Goal: Task Accomplishment & Management: Complete application form

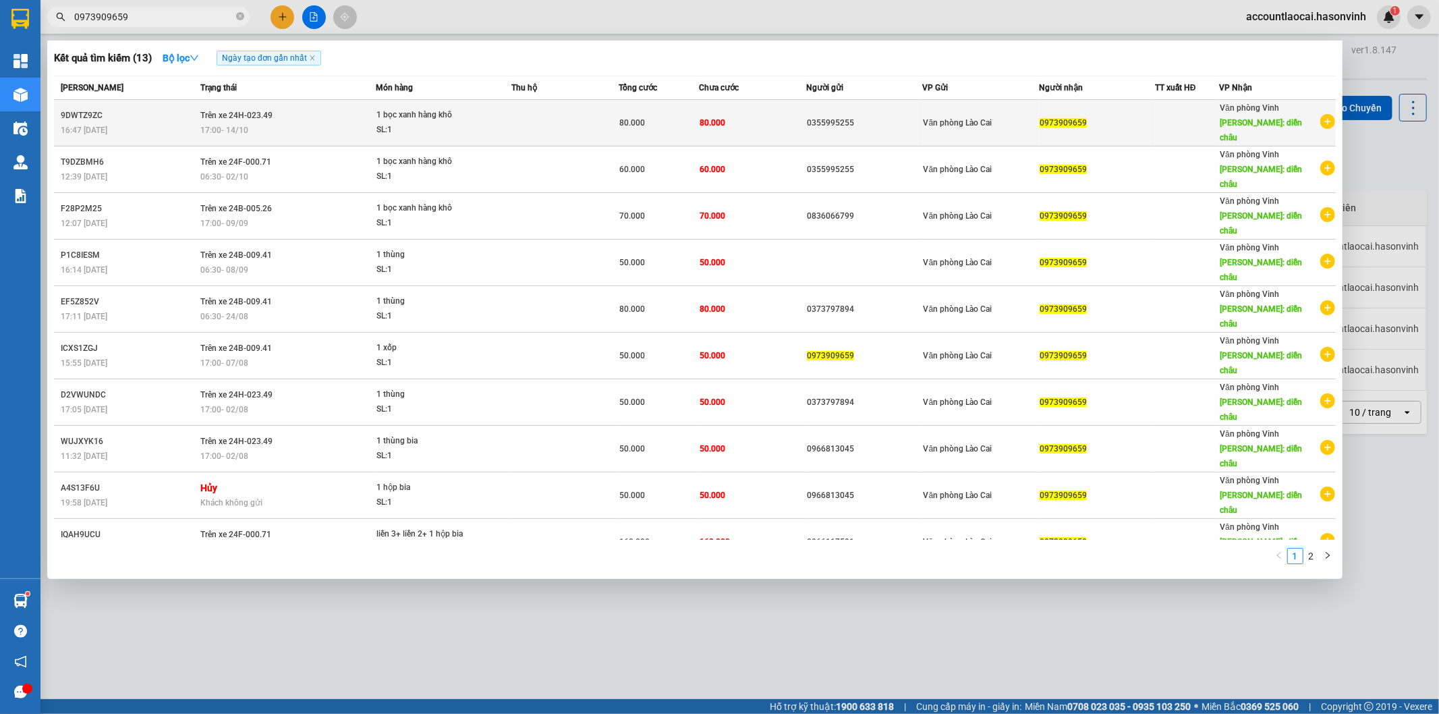
click at [243, 111] on span "Trên xe 24H-023.49" at bounding box center [236, 115] width 72 height 9
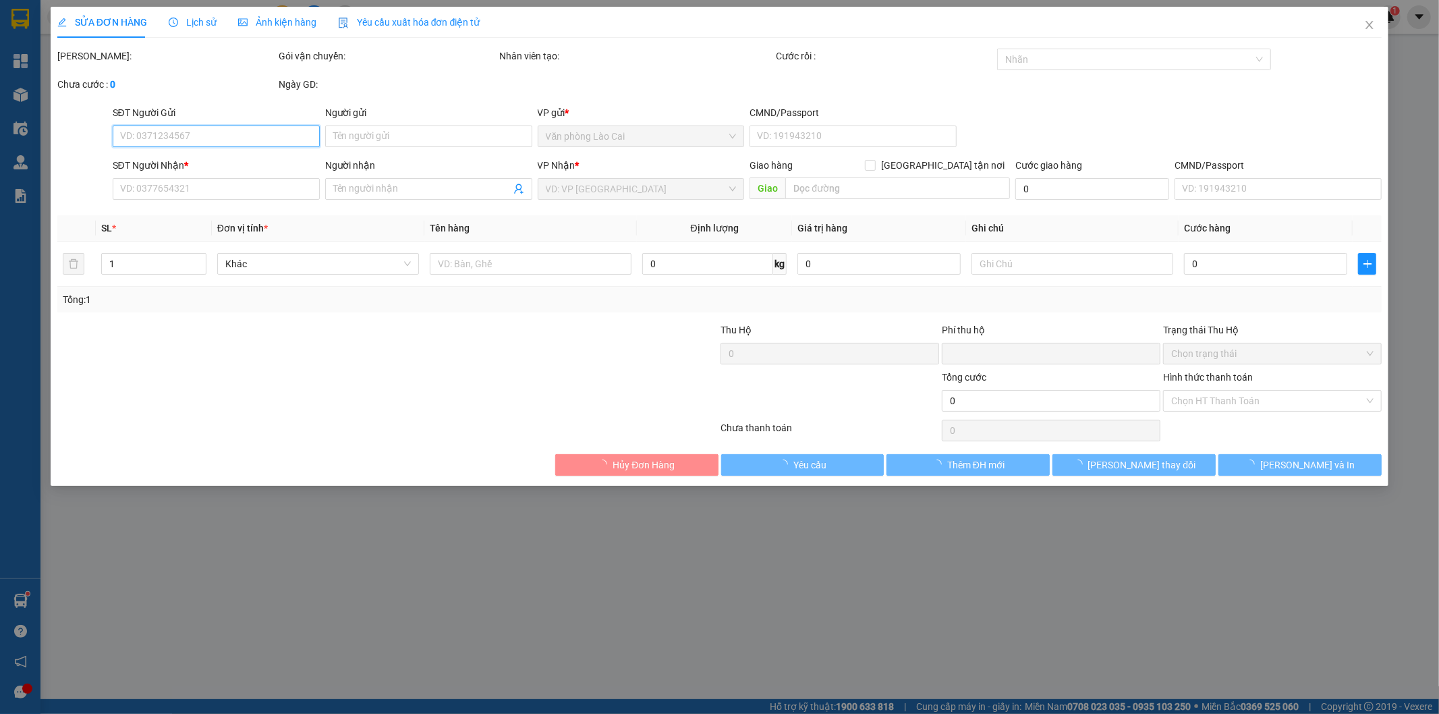
type input "0355995255"
type input "0973909659"
type input "diễn châu"
type input "0"
type input "80.000"
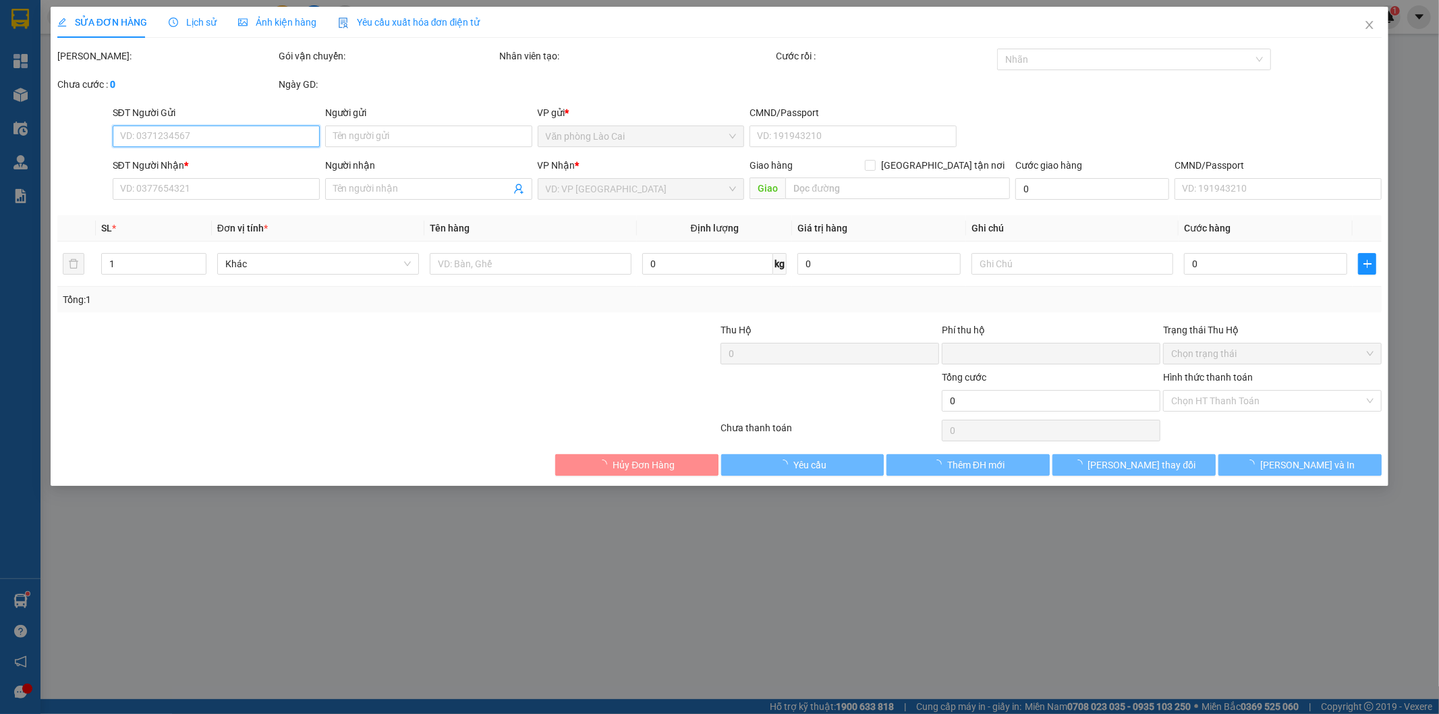
type input "80.000"
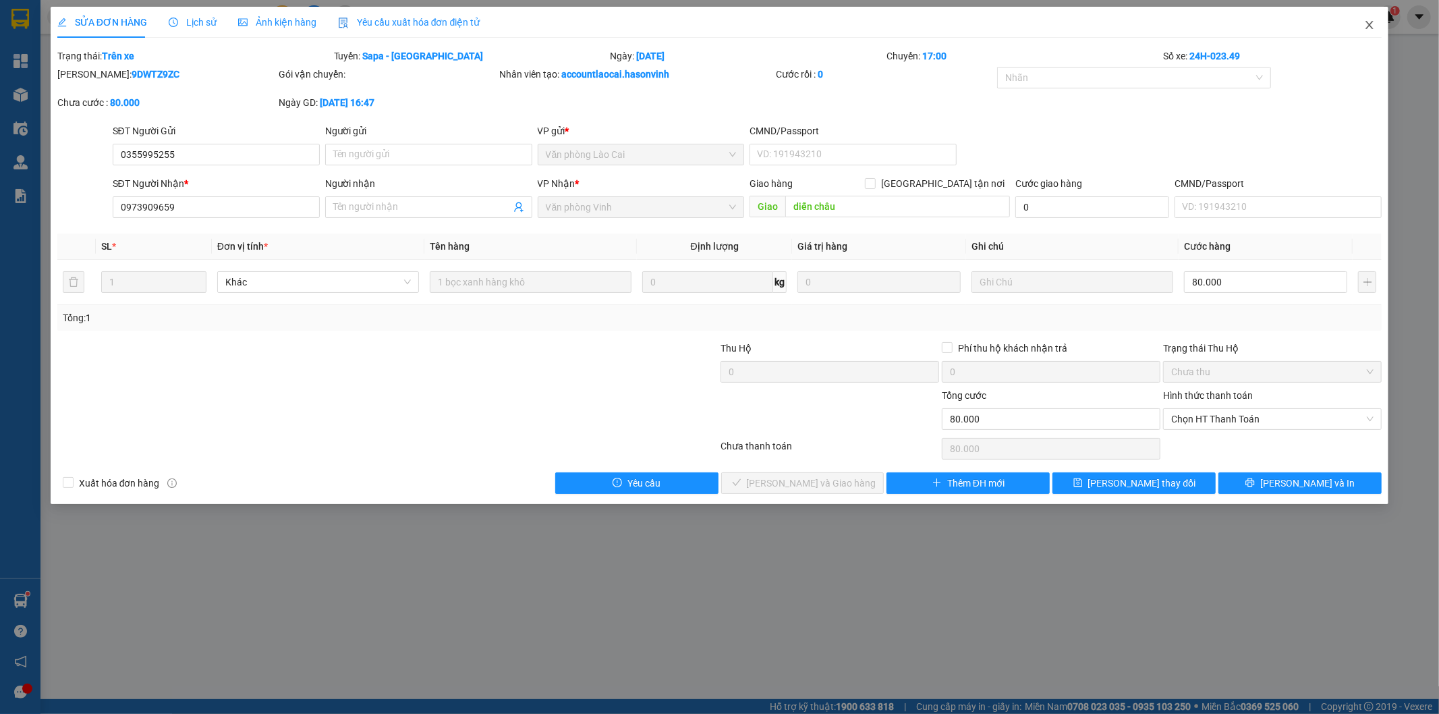
click at [1371, 23] on icon "close" at bounding box center [1369, 25] width 11 height 11
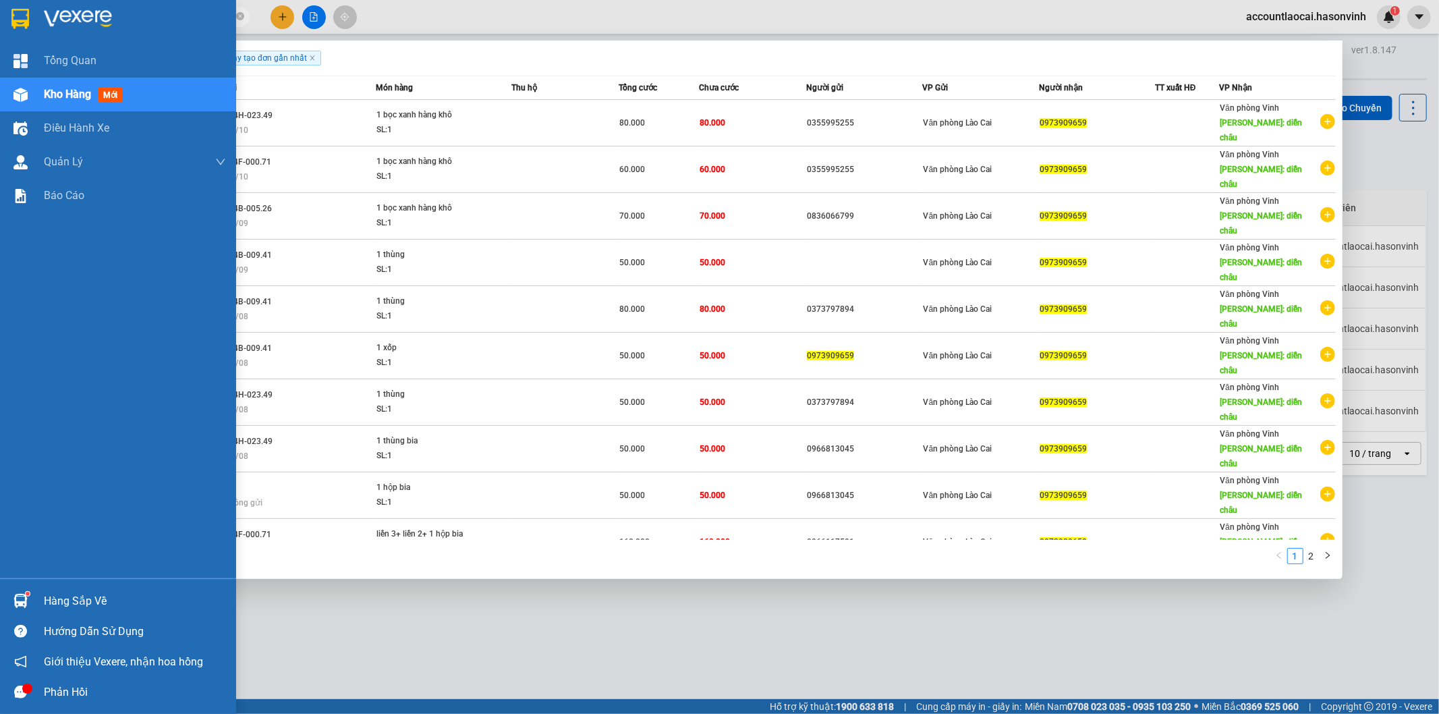
drag, startPoint x: 171, startPoint y: 16, endPoint x: 0, endPoint y: 41, distance: 173.3
click at [0, 41] on section "Kết quả tìm kiếm ( 13 ) Bộ lọc Ngày tạo đơn gần nhất Mã ĐH Trạng thái Món hàng …" at bounding box center [719, 357] width 1439 height 714
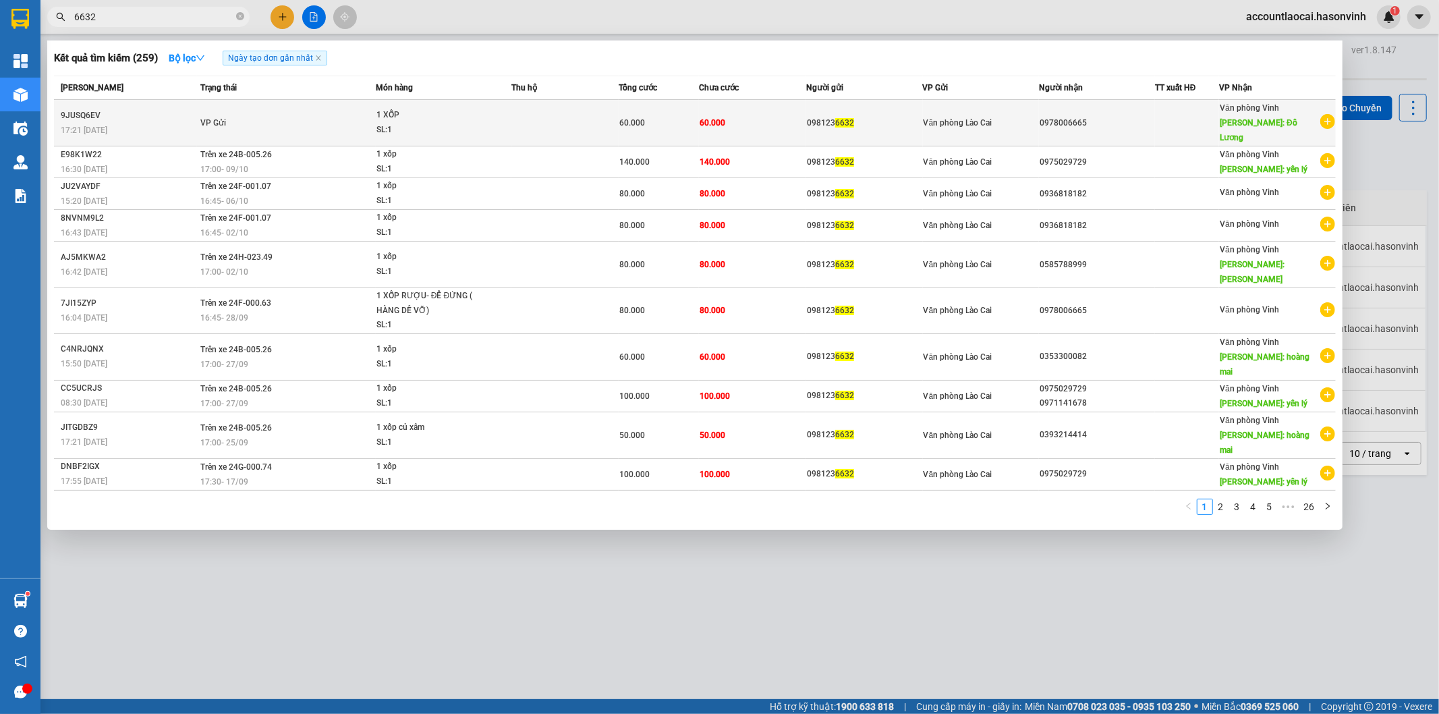
type input "6632"
copy div "0978006665"
drag, startPoint x: 1107, startPoint y: 117, endPoint x: 1039, endPoint y: 116, distance: 68.2
click at [1040, 116] on div "0978006665" at bounding box center [1097, 123] width 115 height 14
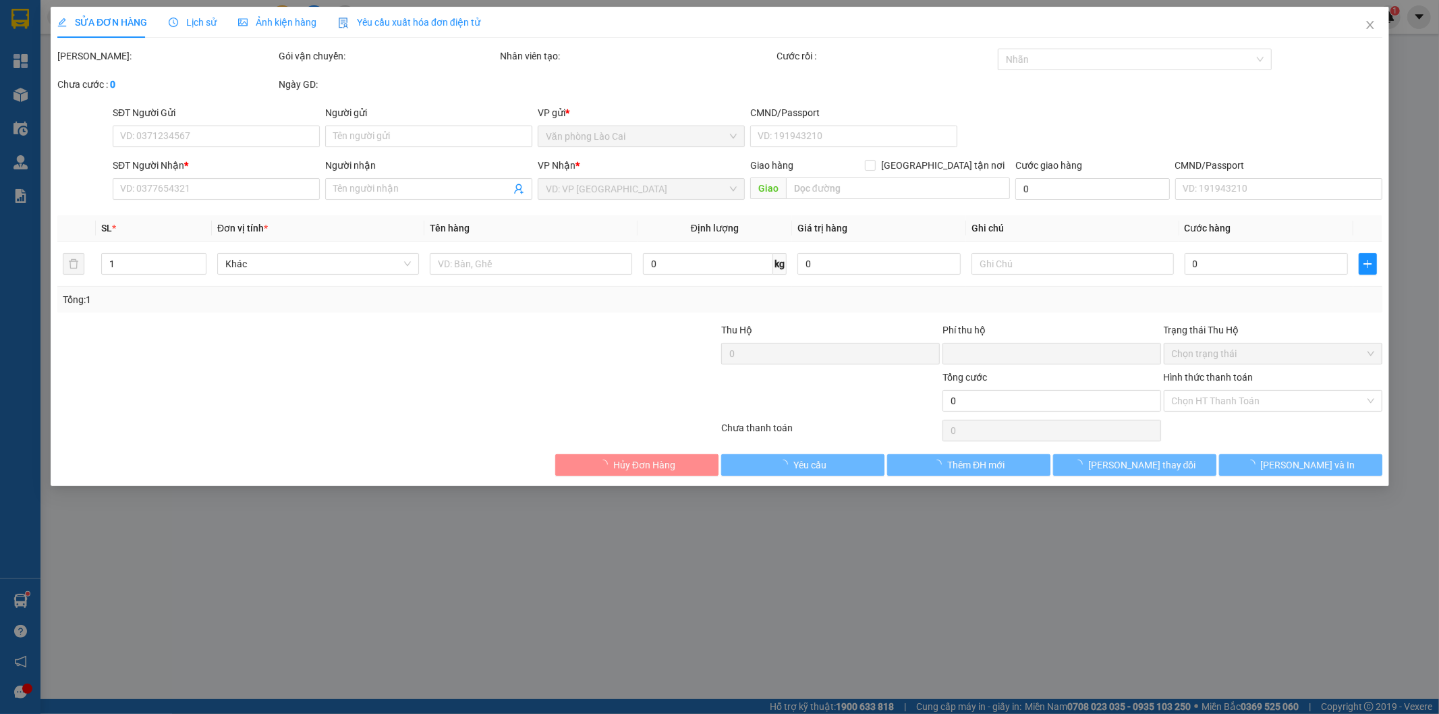
type input "0981236632"
type input "0978006665"
type input "Đô Lương"
type input "0"
type input "60.000"
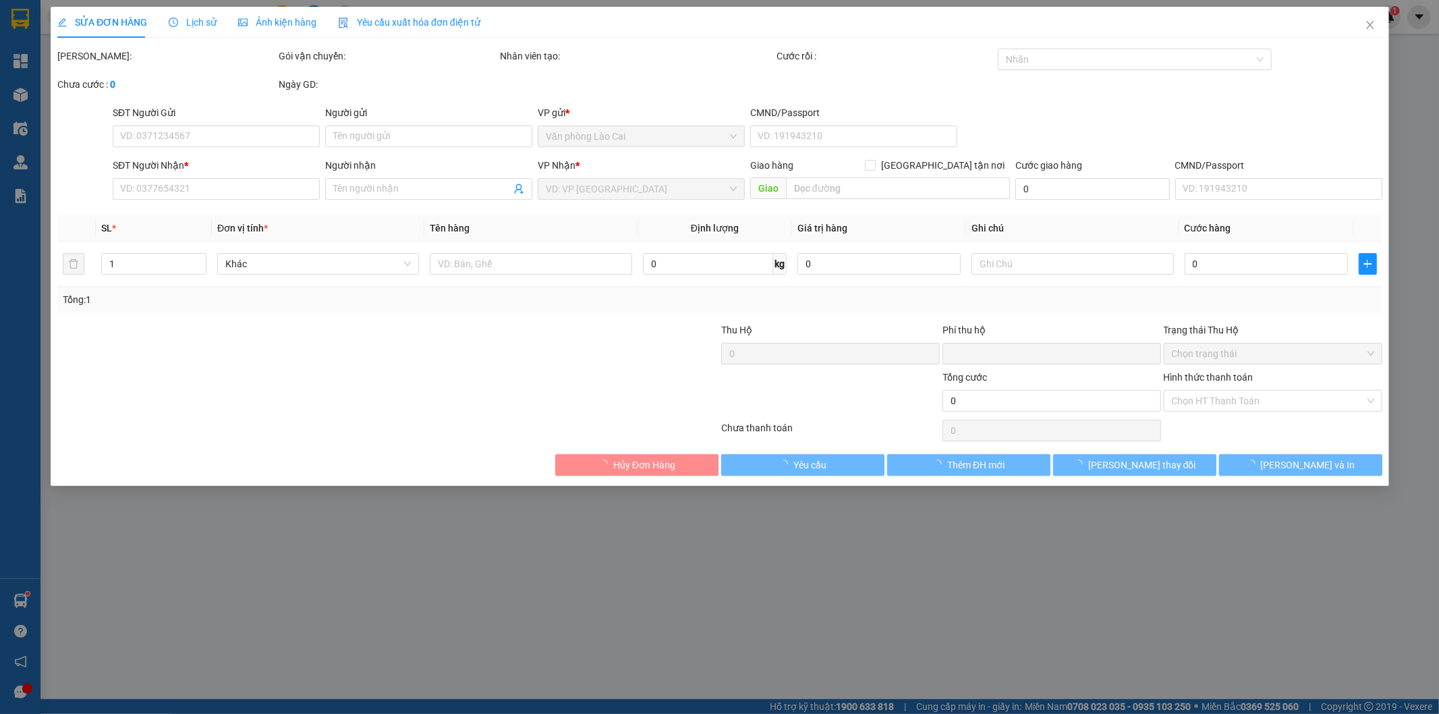
type input "60.000"
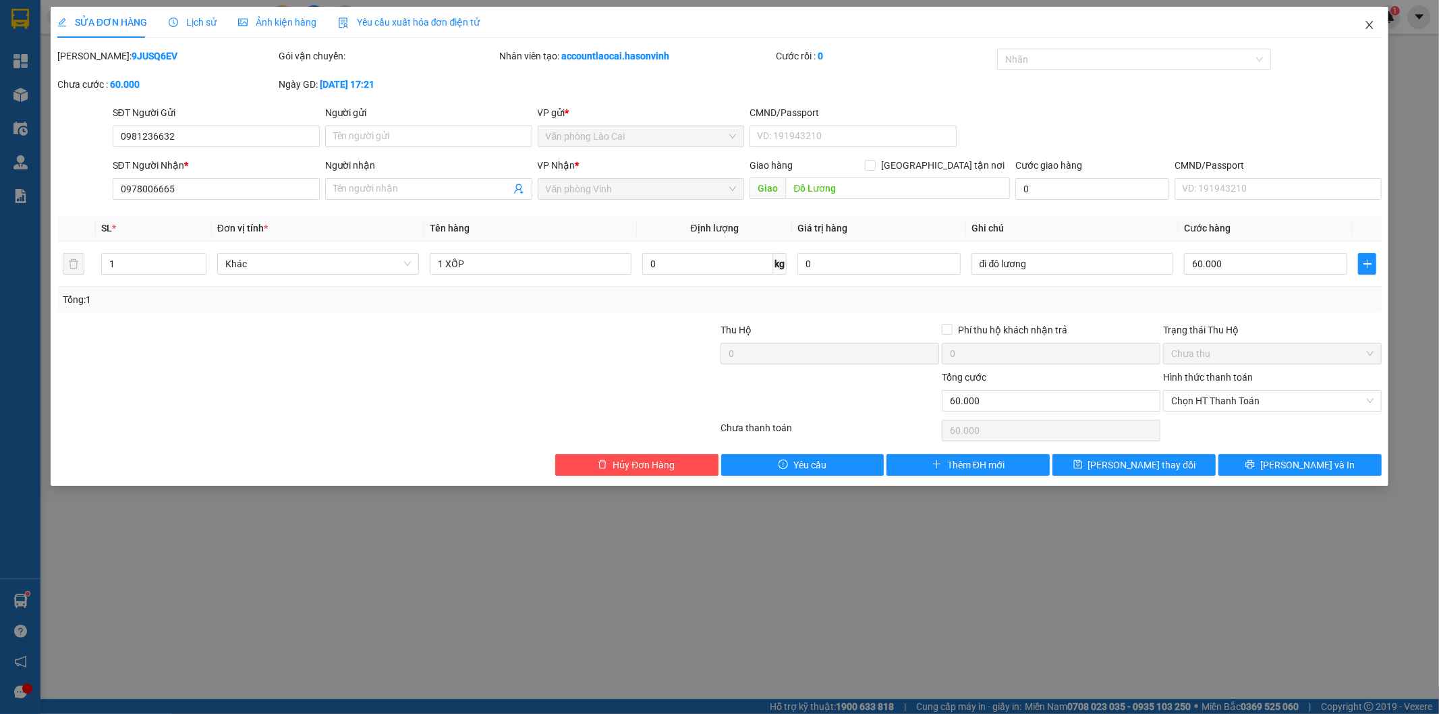
click at [1368, 26] on icon "close" at bounding box center [1369, 25] width 11 height 11
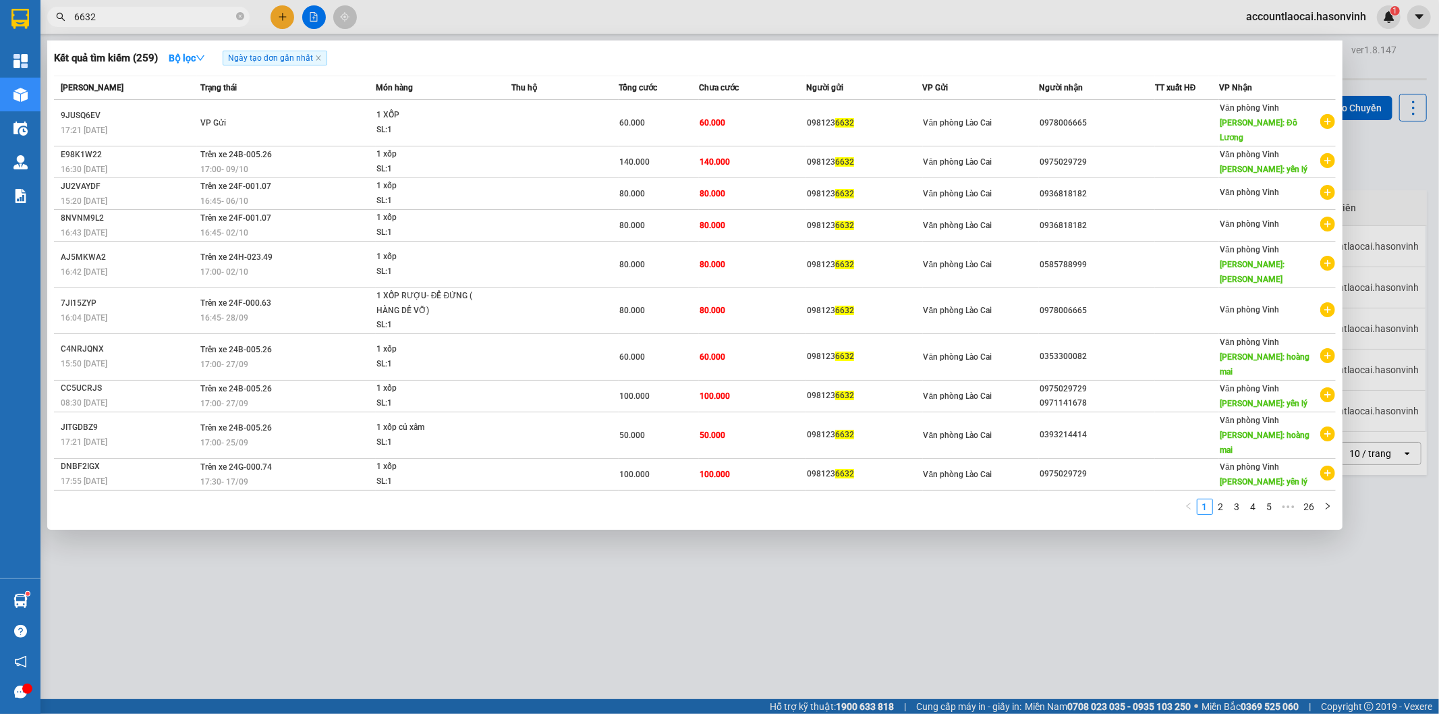
click at [162, 15] on input "6632" at bounding box center [153, 16] width 159 height 15
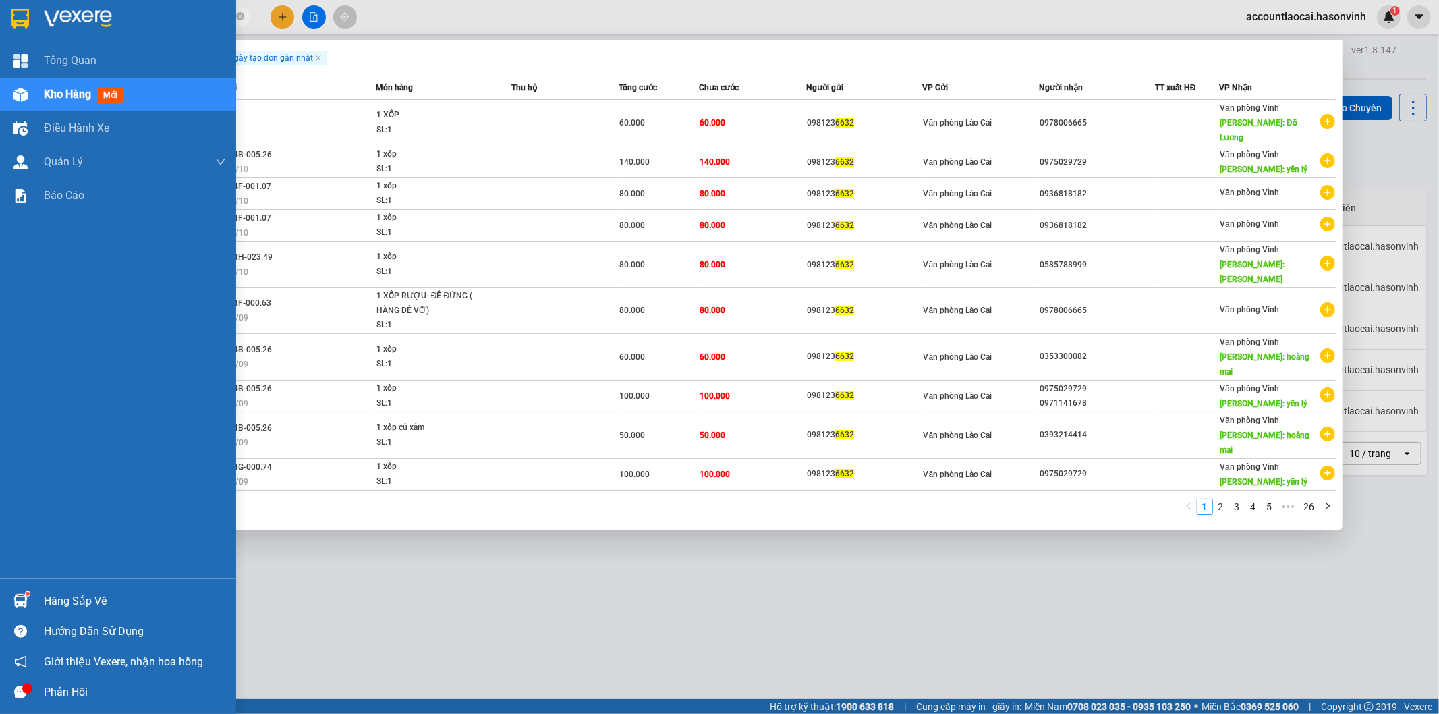
drag, startPoint x: 162, startPoint y: 15, endPoint x: 0, endPoint y: 37, distance: 163.5
click at [0, 37] on section "Kết quả tìm kiếm ( 259 ) Bộ lọc Ngày tạo đơn gần nhất Mã ĐH Trạng thái Món hàng…" at bounding box center [719, 357] width 1439 height 714
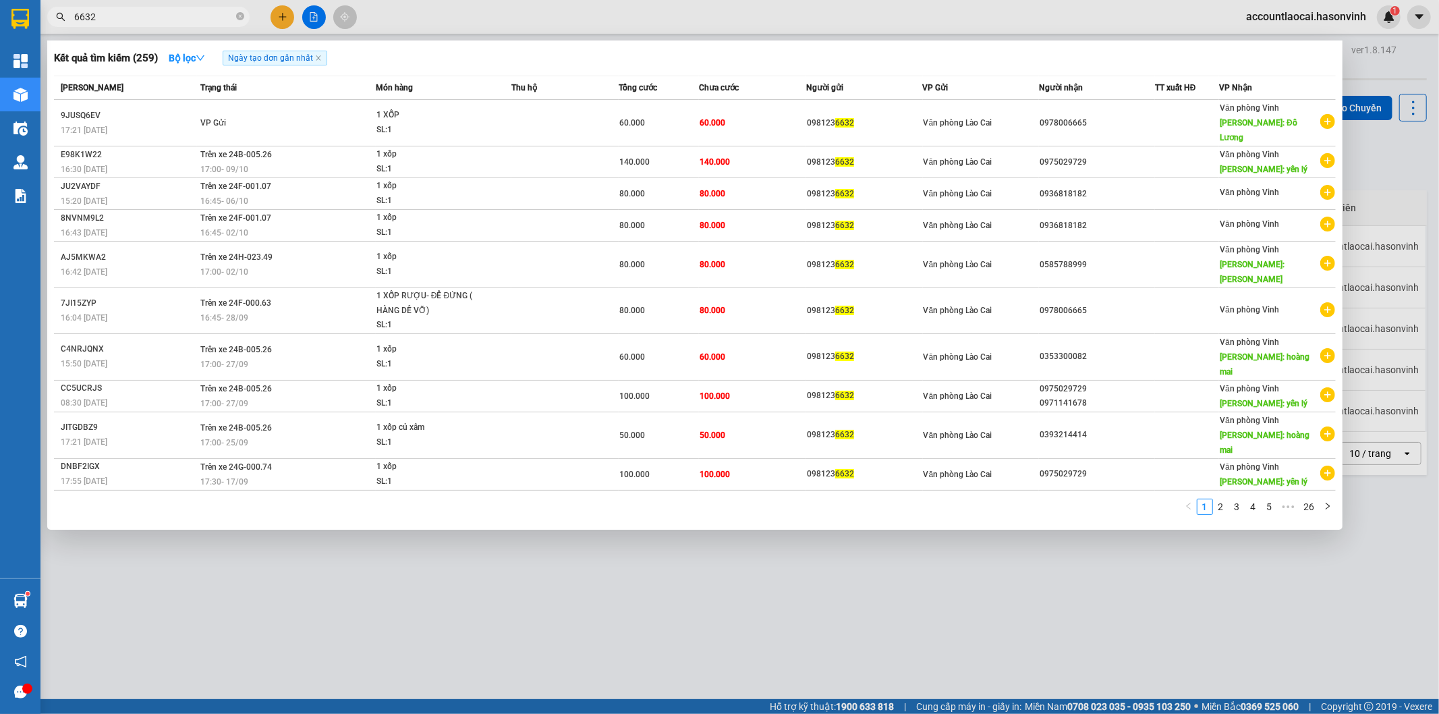
paste input "0978006665"
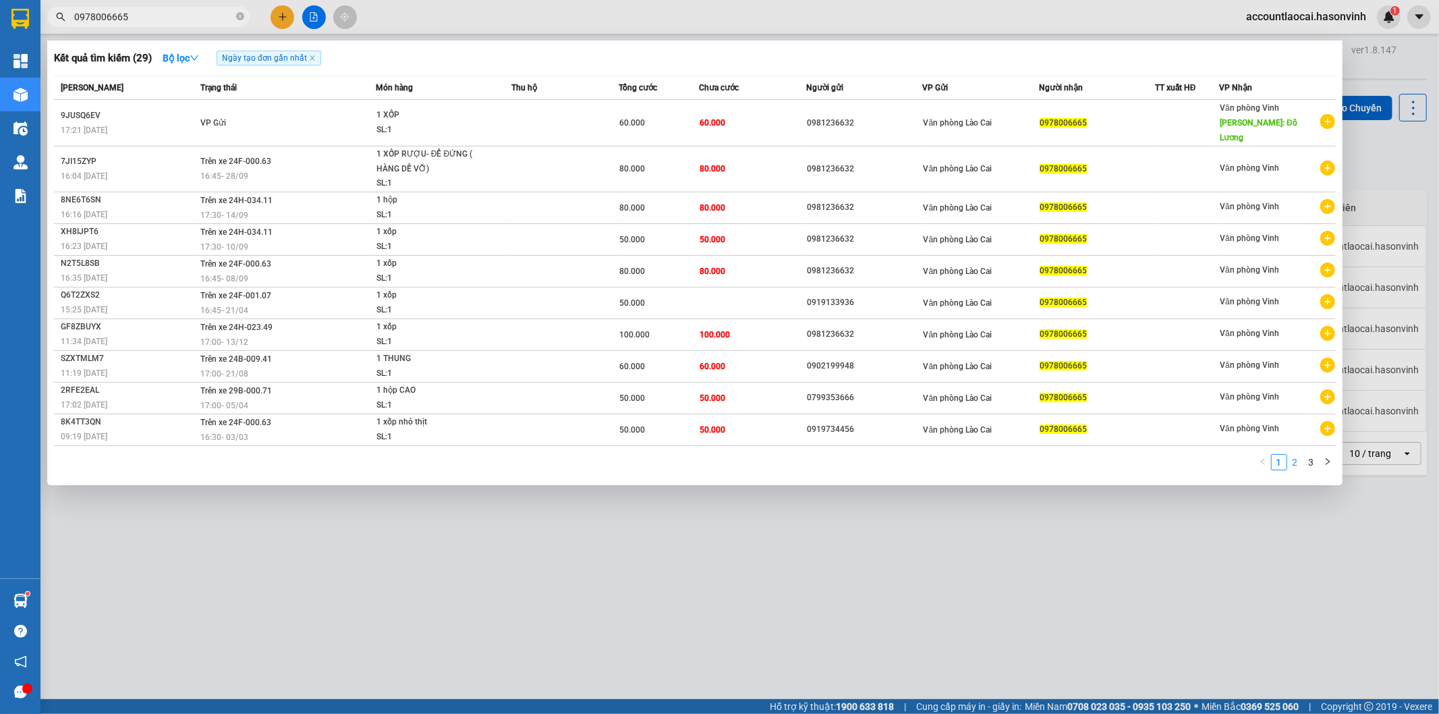
type input "0978006665"
click at [1294, 455] on link "2" at bounding box center [1295, 462] width 15 height 15
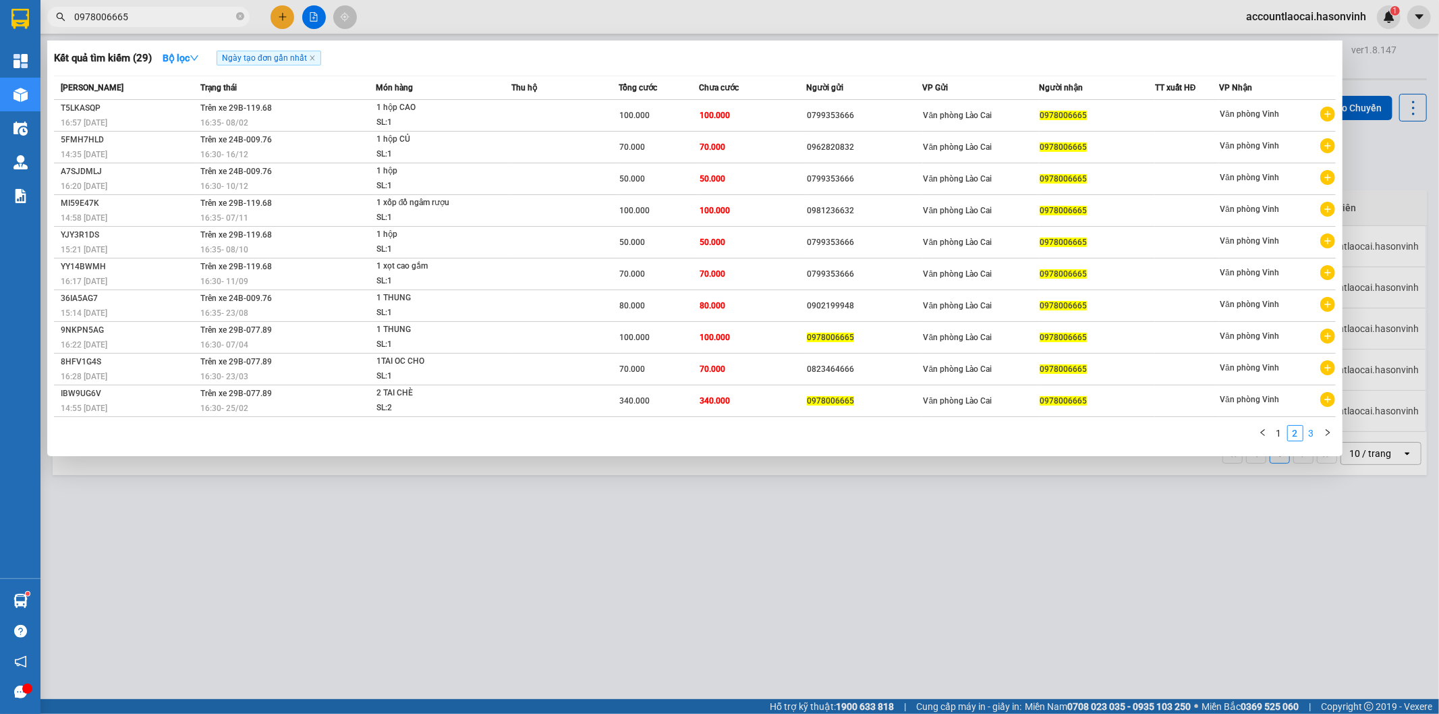
click at [1310, 437] on link "3" at bounding box center [1311, 433] width 15 height 15
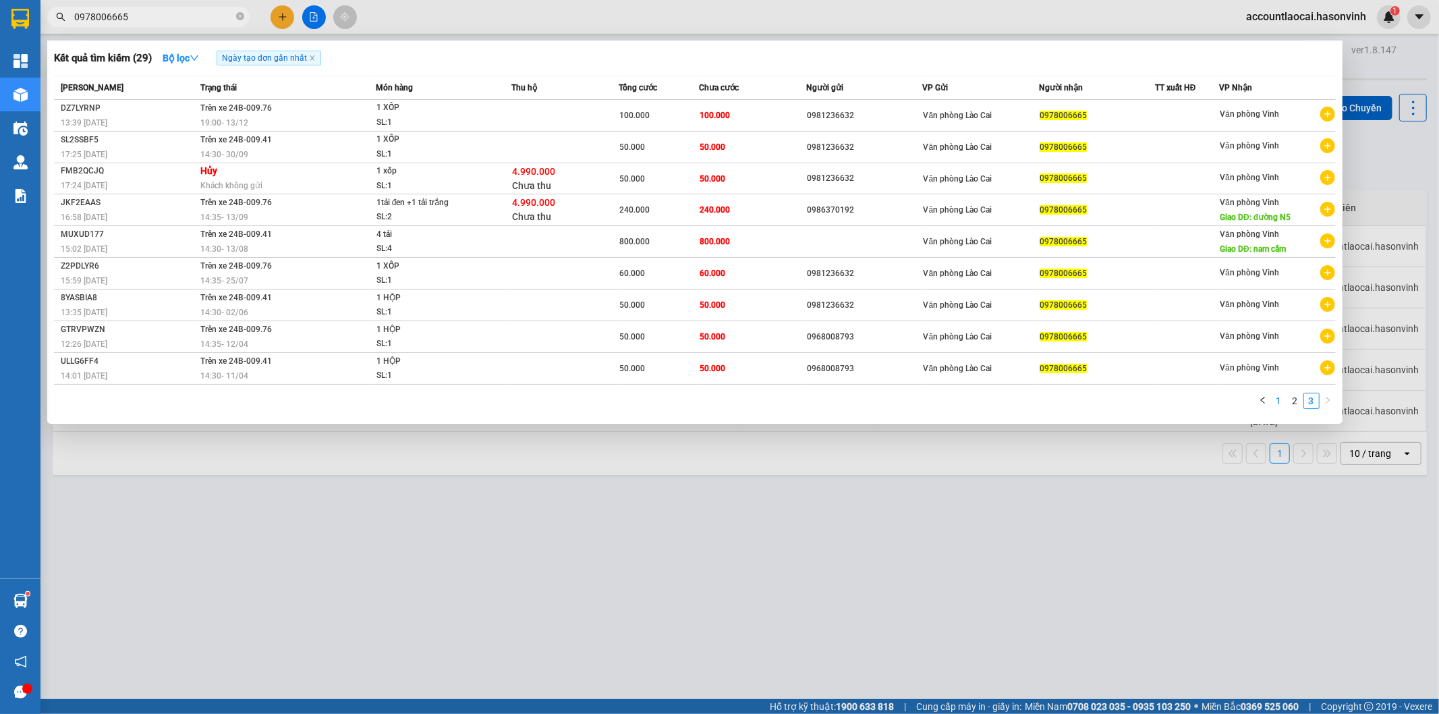
click at [1279, 402] on link "1" at bounding box center [1279, 400] width 15 height 15
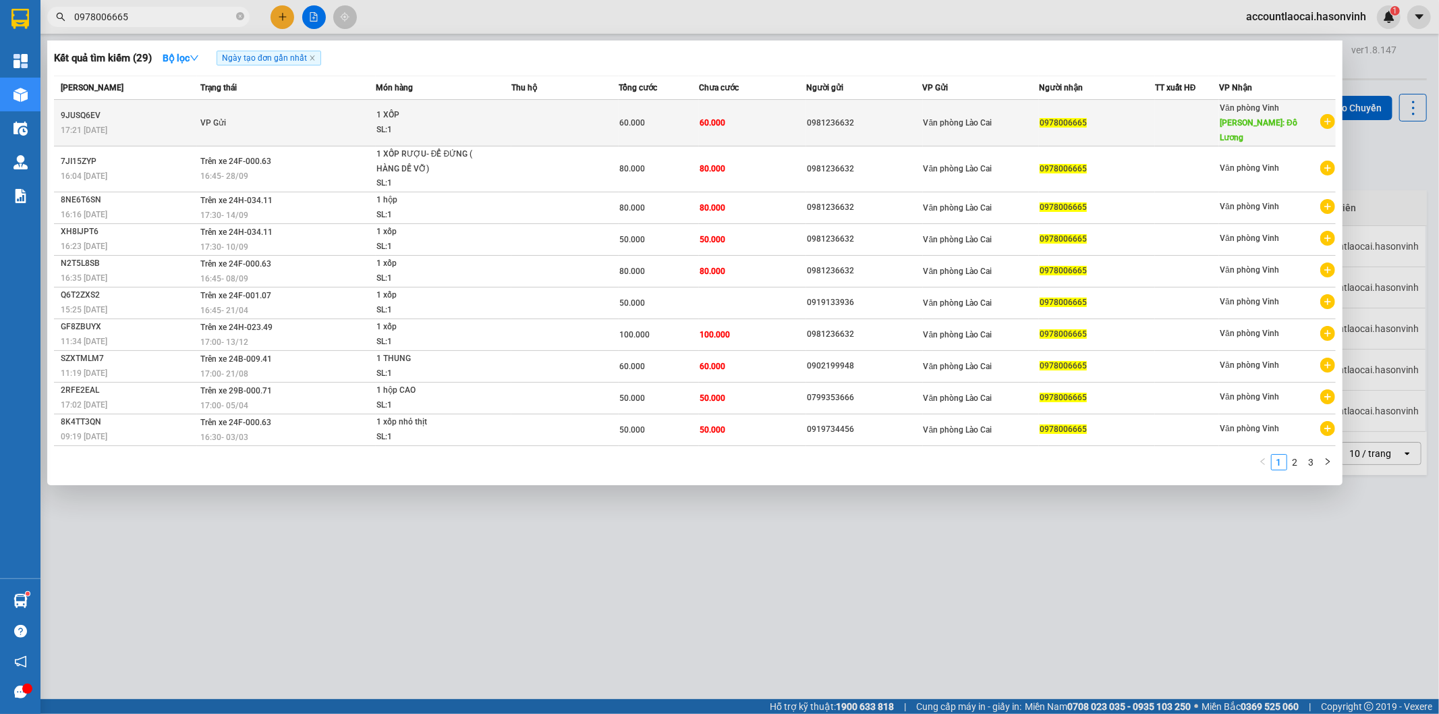
click at [333, 116] on td "VP Gửi" at bounding box center [286, 123] width 179 height 47
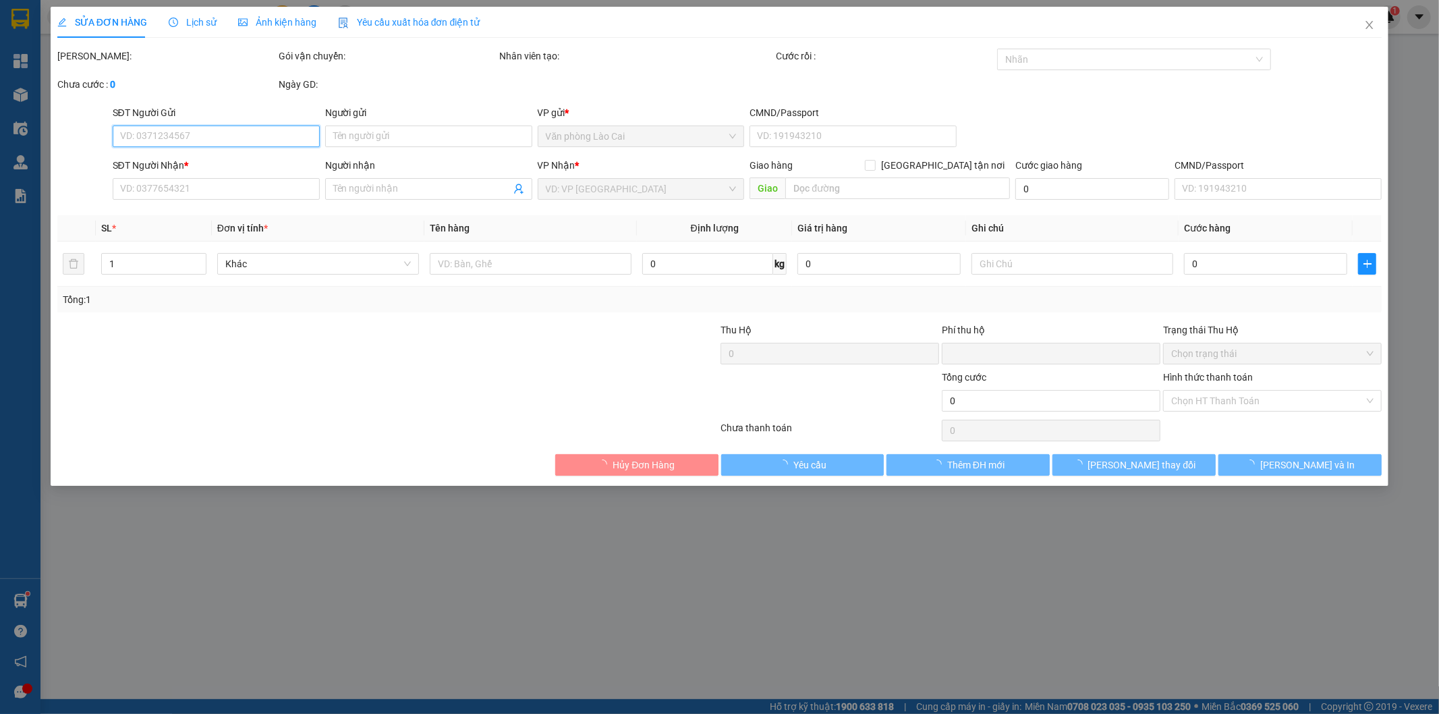
type input "0981236632"
type input "0978006665"
type input "0"
type input "60.000"
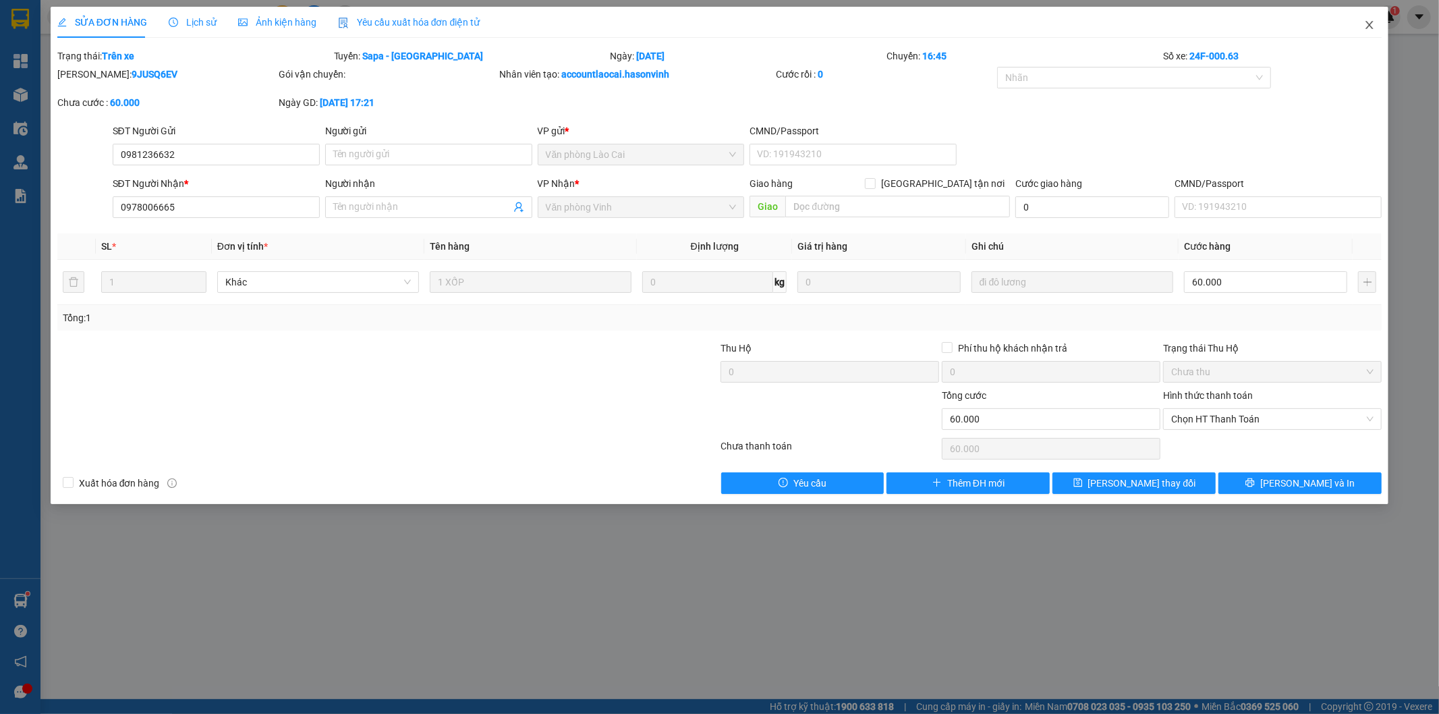
click at [1368, 25] on icon "close" at bounding box center [1369, 25] width 11 height 11
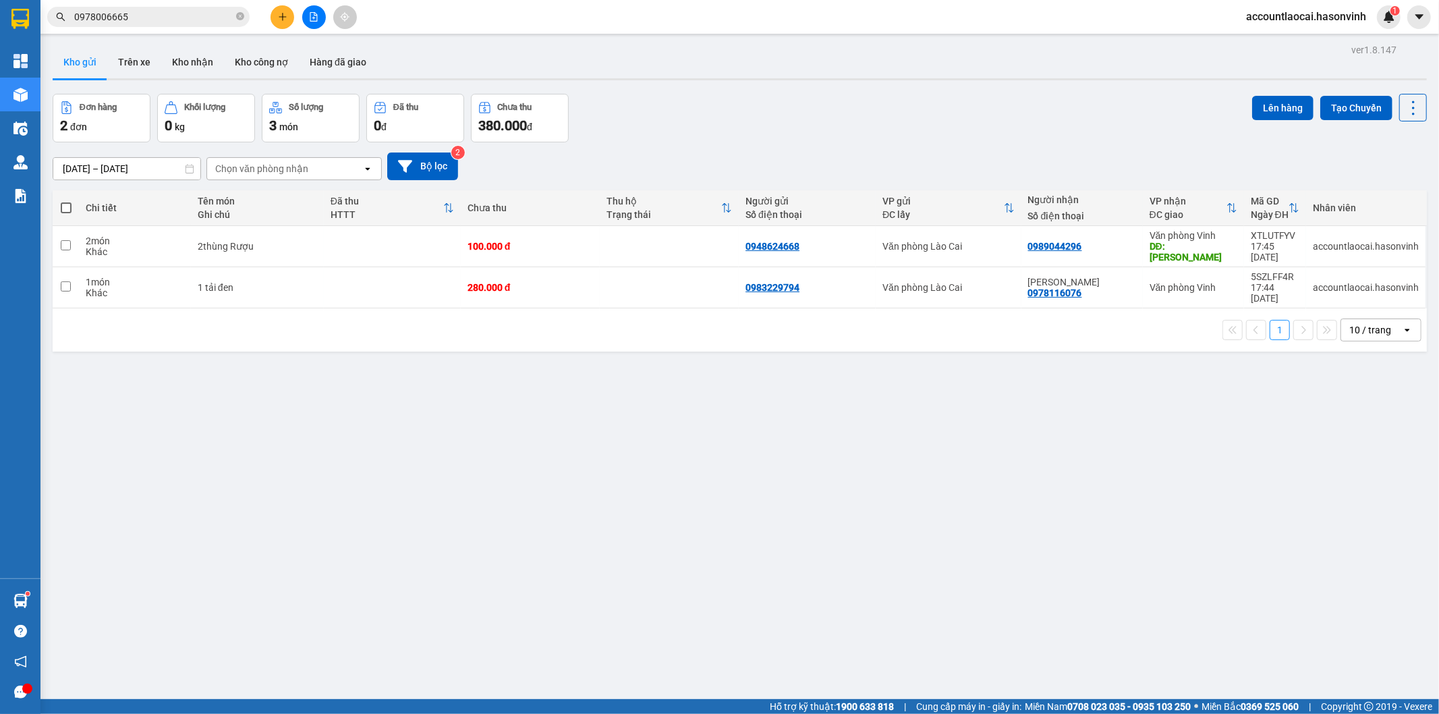
click at [183, 12] on input "0978006665" at bounding box center [153, 16] width 159 height 15
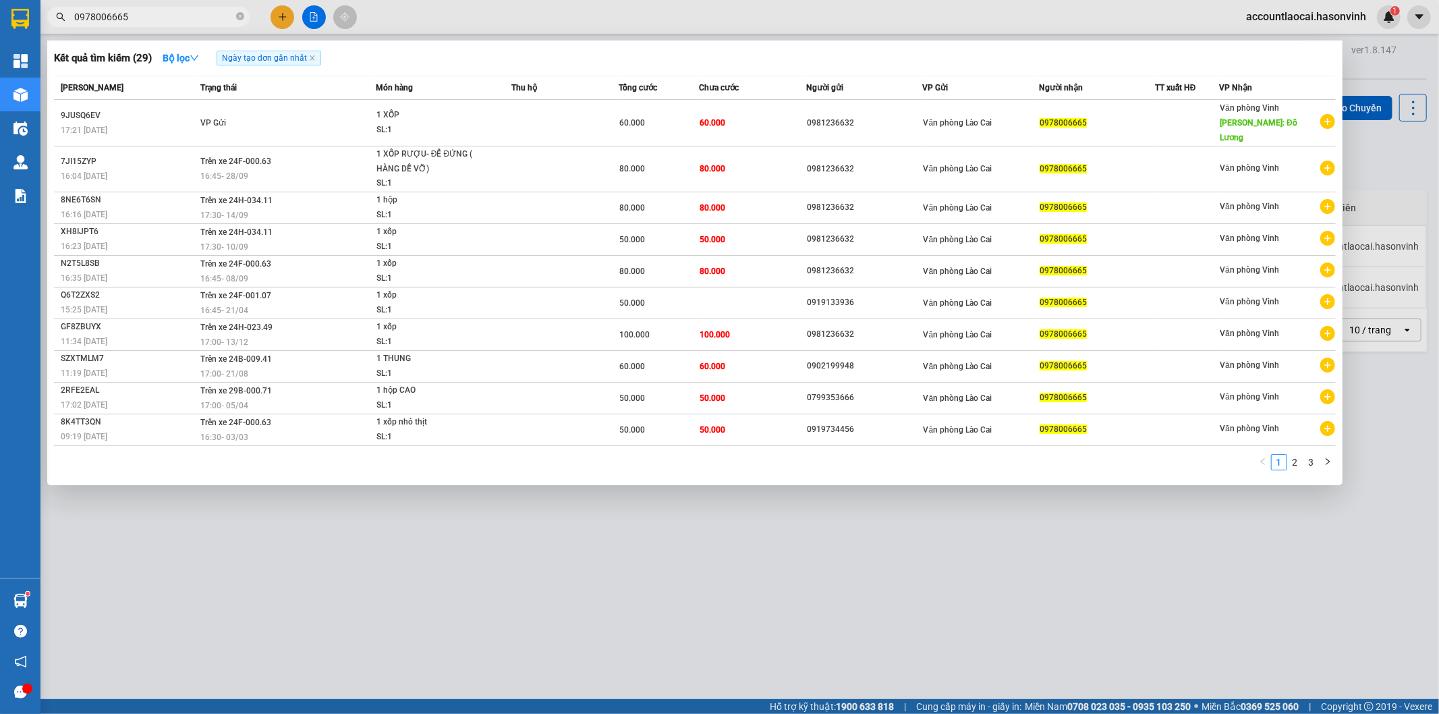
drag, startPoint x: 183, startPoint y: 18, endPoint x: 55, endPoint y: 25, distance: 127.7
click at [55, 25] on span "0978006665" at bounding box center [148, 17] width 202 height 20
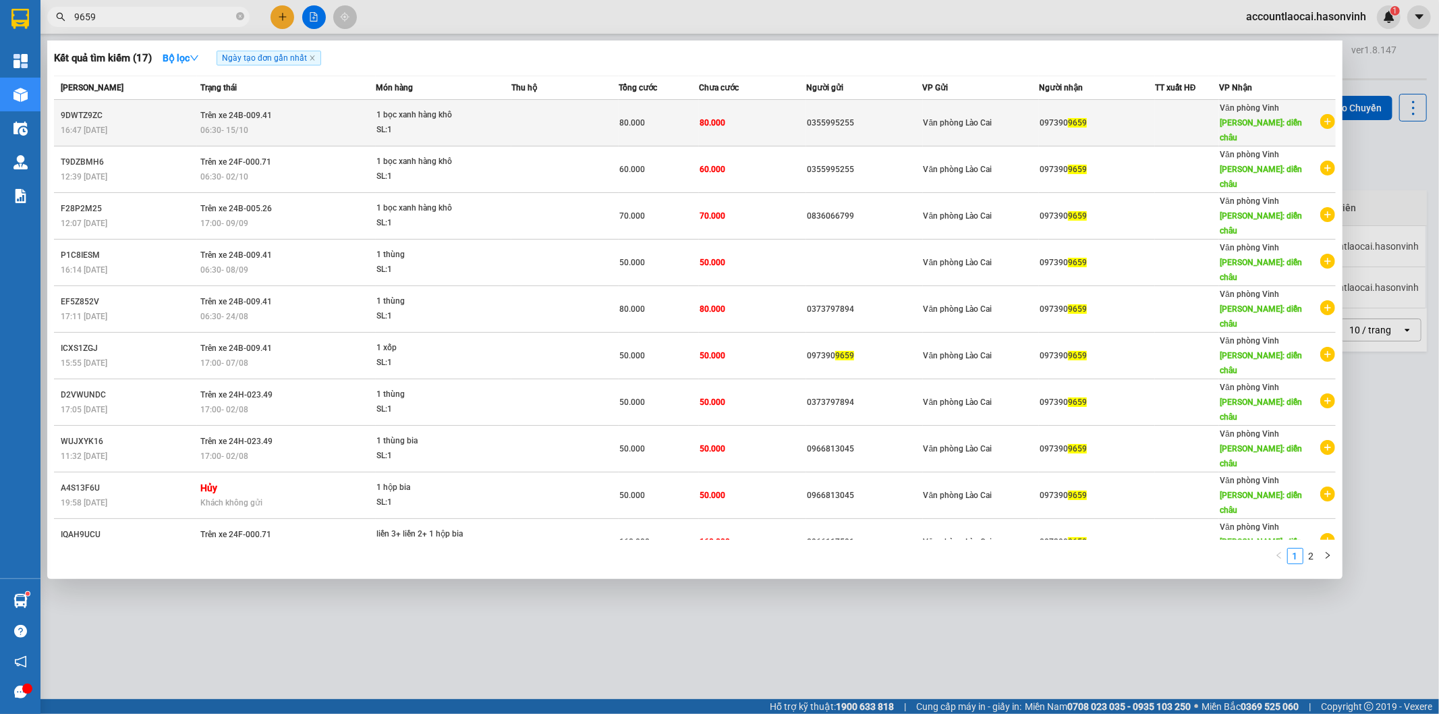
type input "9659"
click at [241, 113] on span "Trên xe 24B-009.41" at bounding box center [236, 115] width 72 height 9
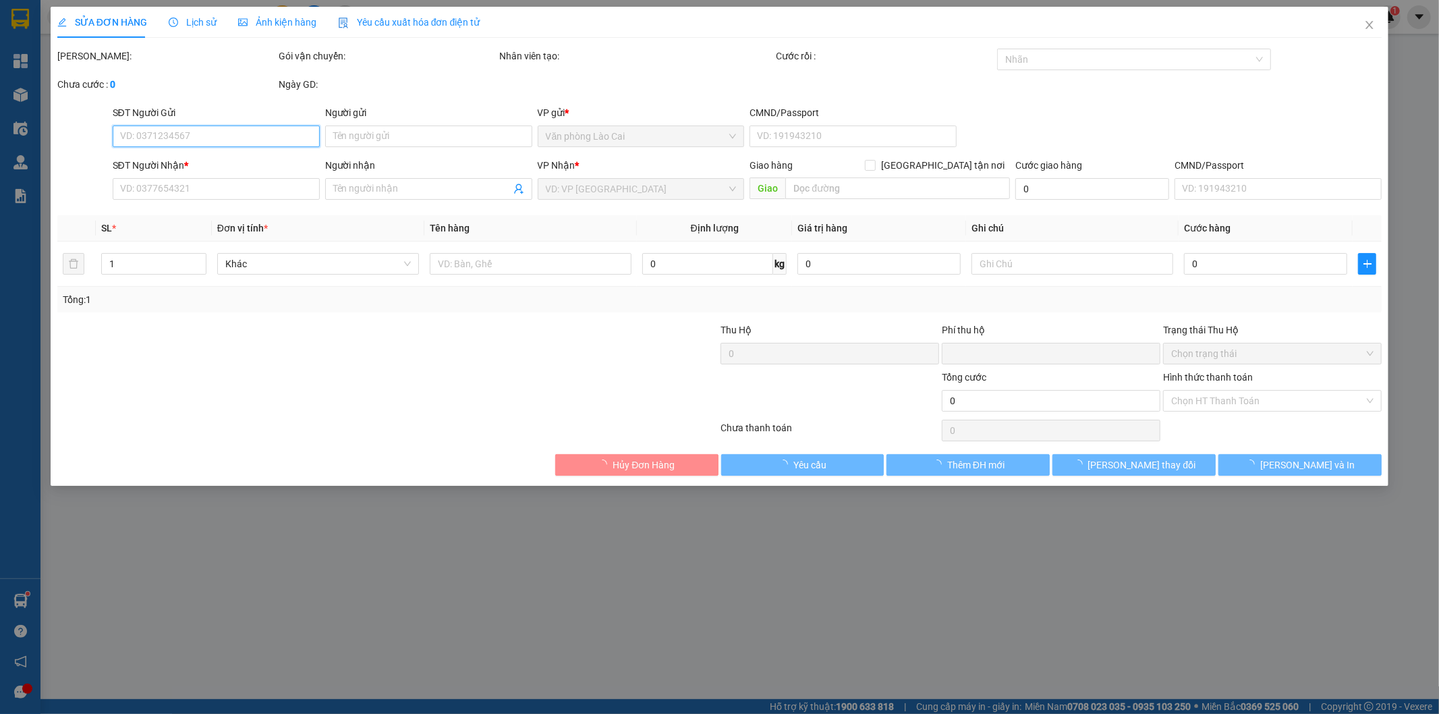
type input "0355995255"
type input "0973909659"
type input "diễn châu"
type input "0"
type input "80.000"
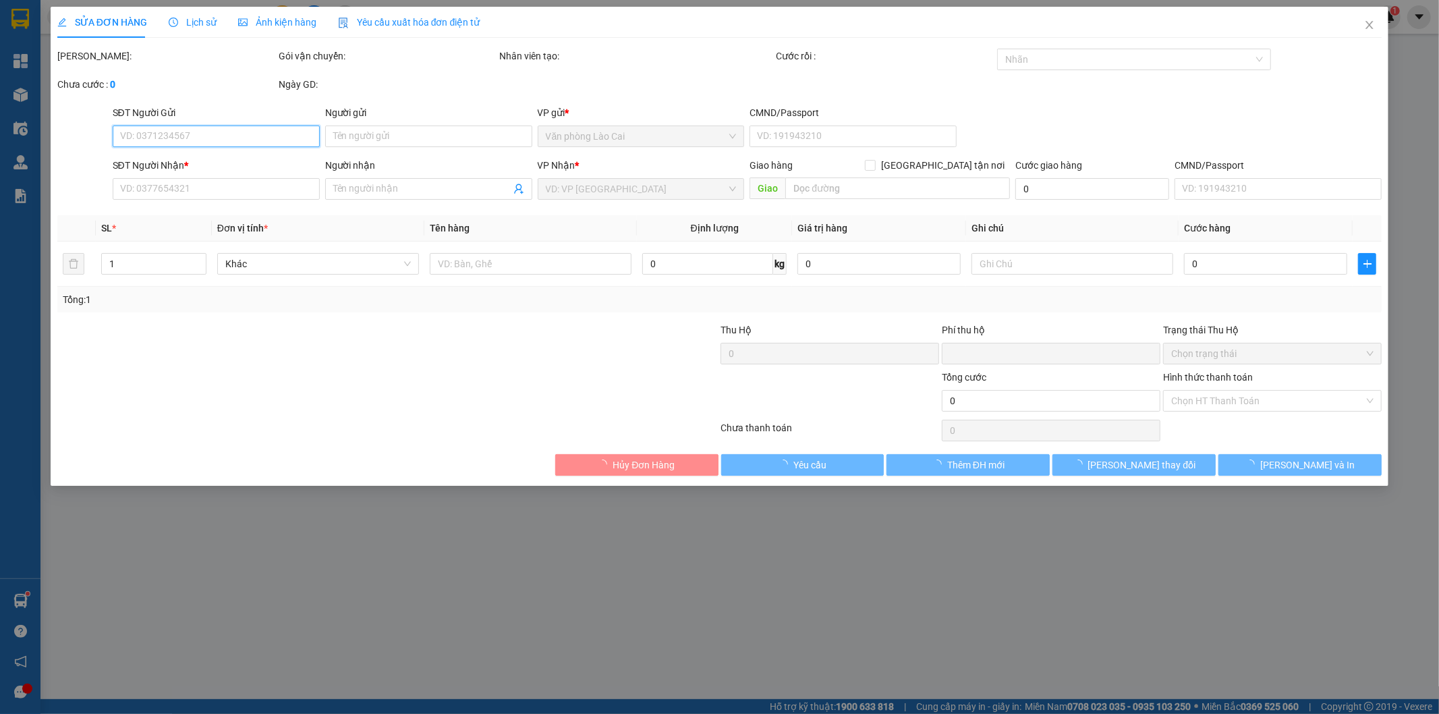
type input "80.000"
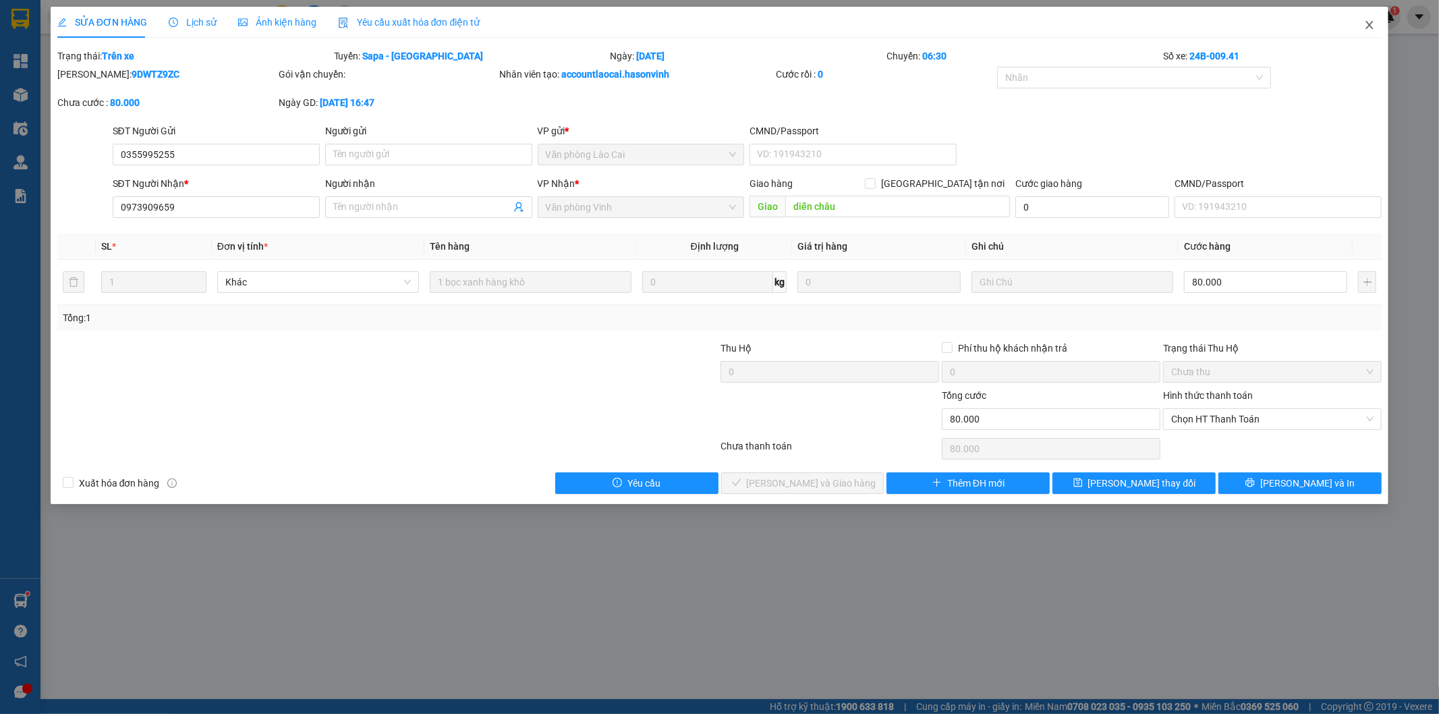
click at [1374, 22] on icon "close" at bounding box center [1369, 25] width 11 height 11
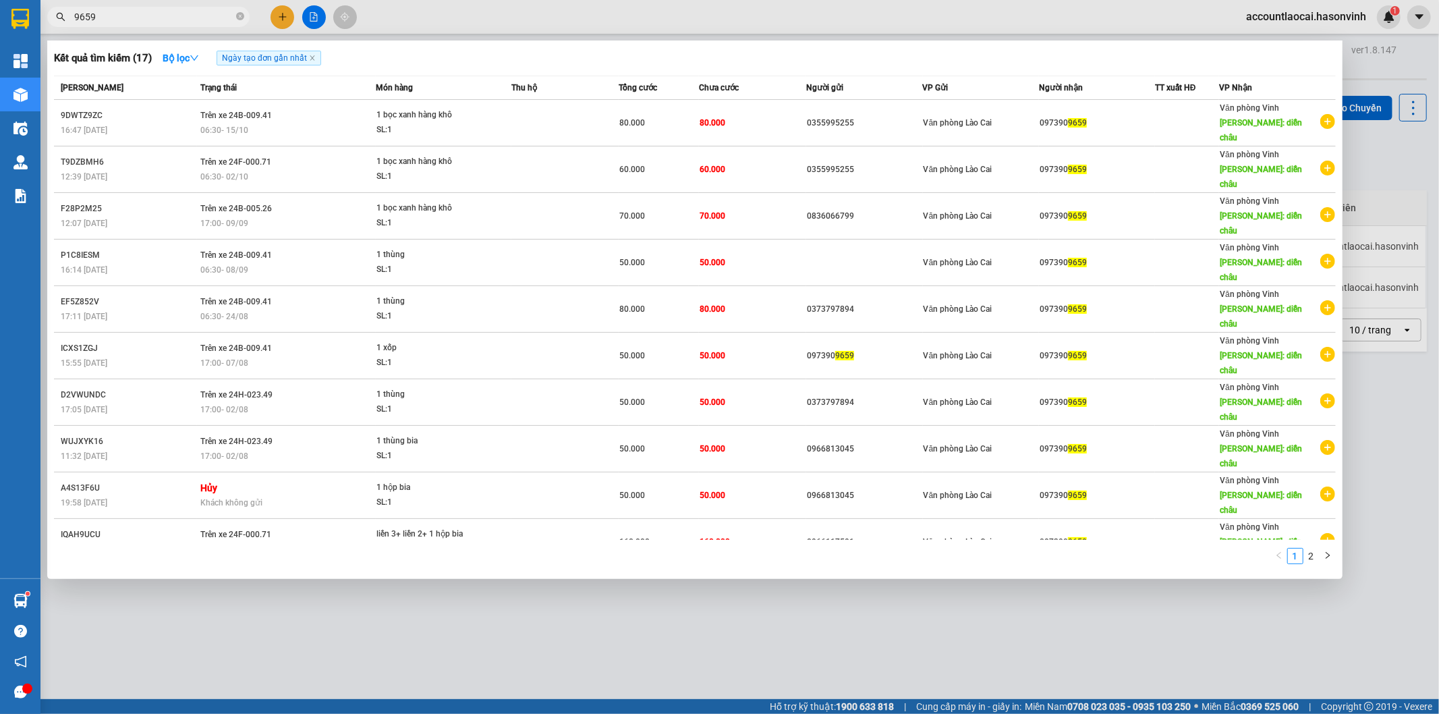
click at [154, 11] on input "9659" at bounding box center [153, 16] width 159 height 15
click at [238, 14] on icon "close-circle" at bounding box center [240, 16] width 8 height 8
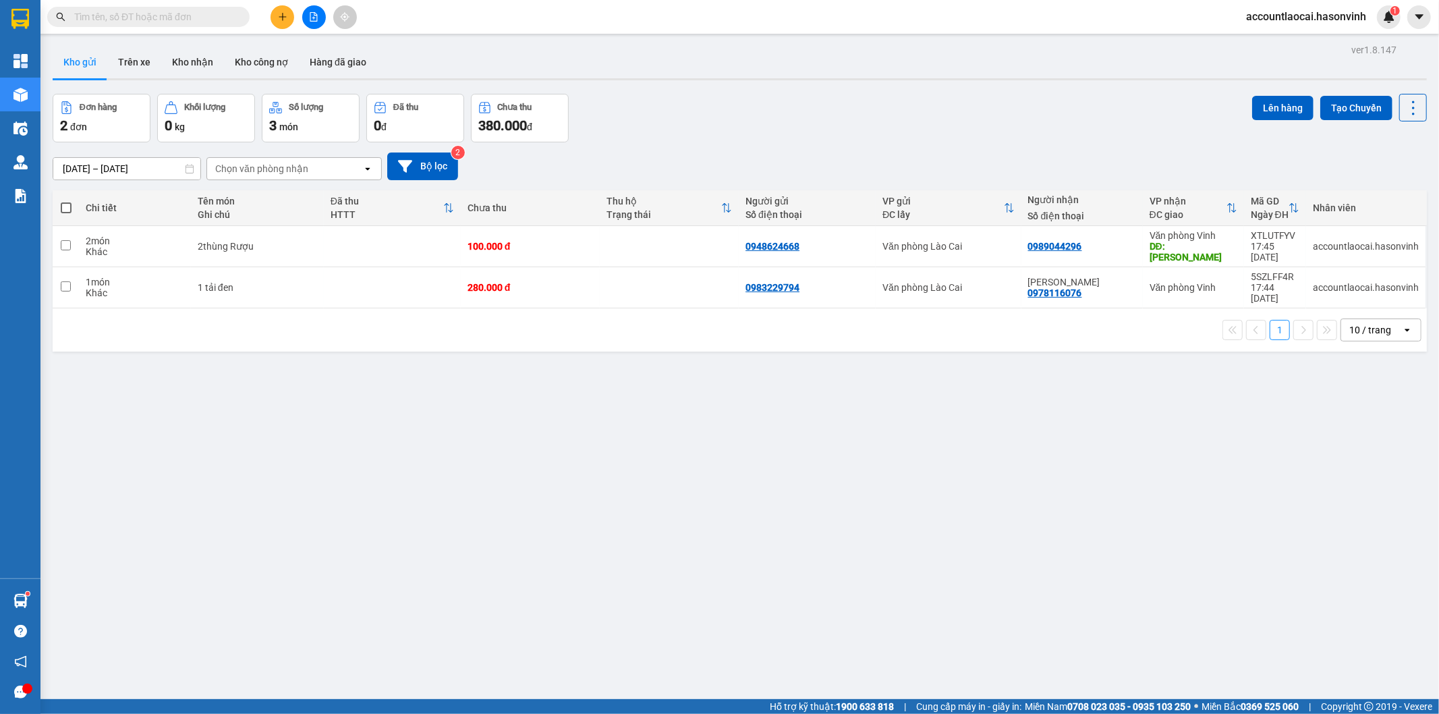
click at [132, 14] on input "text" at bounding box center [153, 16] width 159 height 15
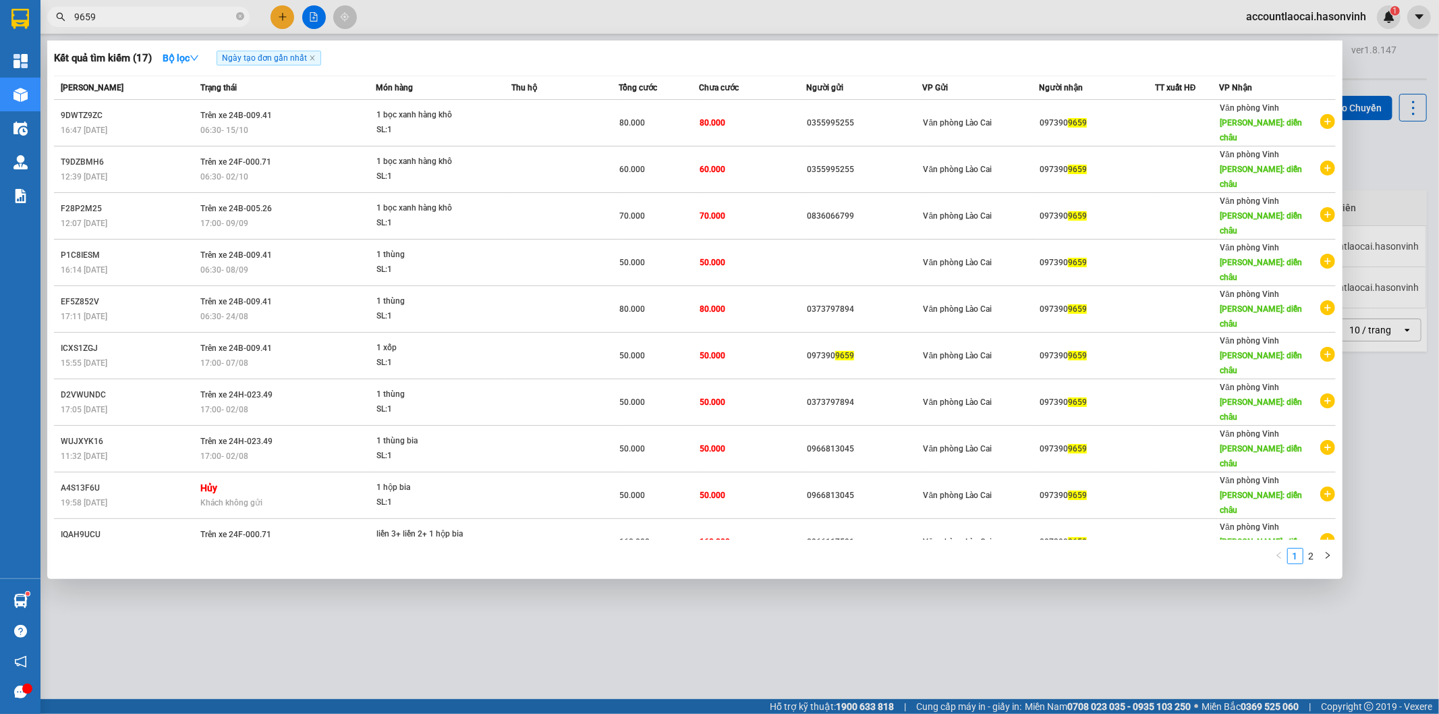
type input "9659"
click at [462, 51] on div "Kết quả tìm kiếm ( 17 ) Bộ lọc Ngày tạo đơn gần nhất" at bounding box center [695, 58] width 1282 height 22
click at [241, 14] on icon "close-circle" at bounding box center [240, 16] width 8 height 8
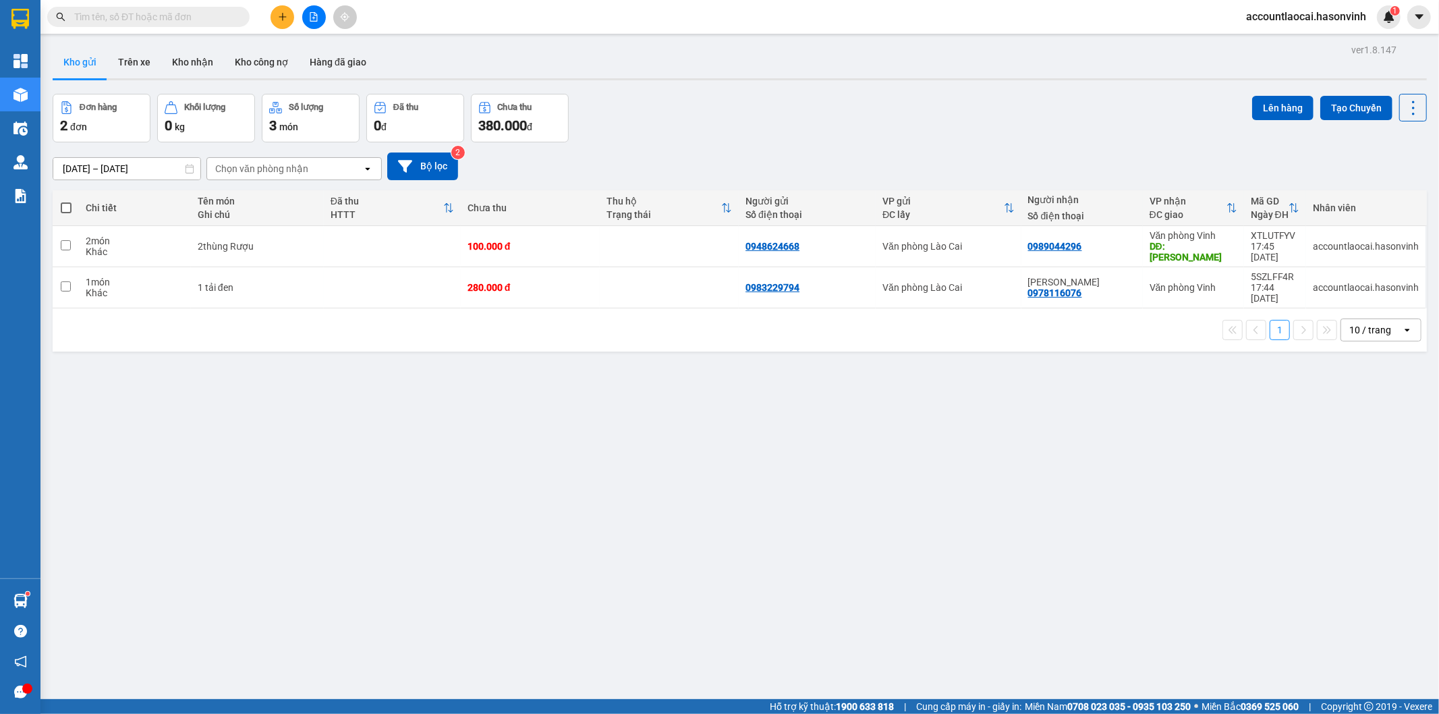
click at [140, 11] on input "text" at bounding box center [153, 16] width 159 height 15
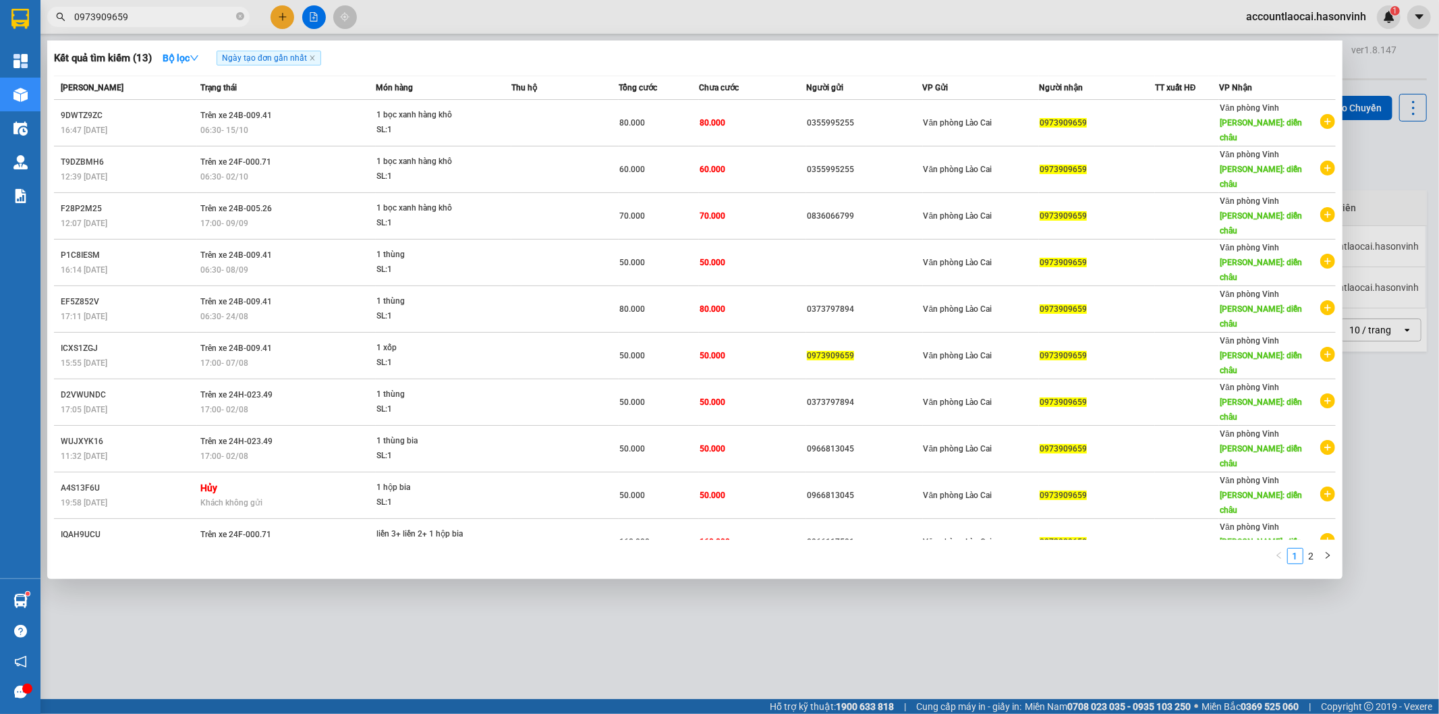
type input "0973909659"
click at [315, 15] on div at bounding box center [719, 357] width 1439 height 714
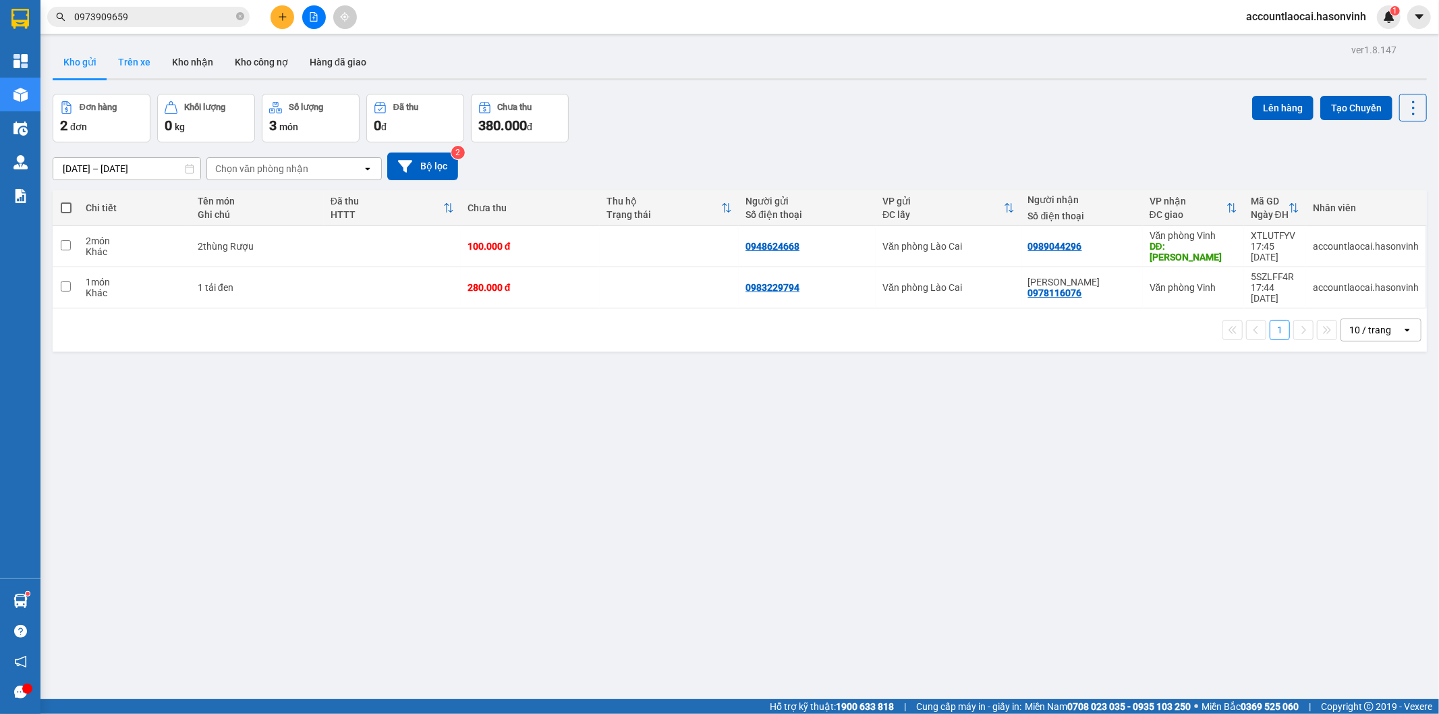
click at [129, 57] on button "Trên xe" at bounding box center [134, 62] width 54 height 32
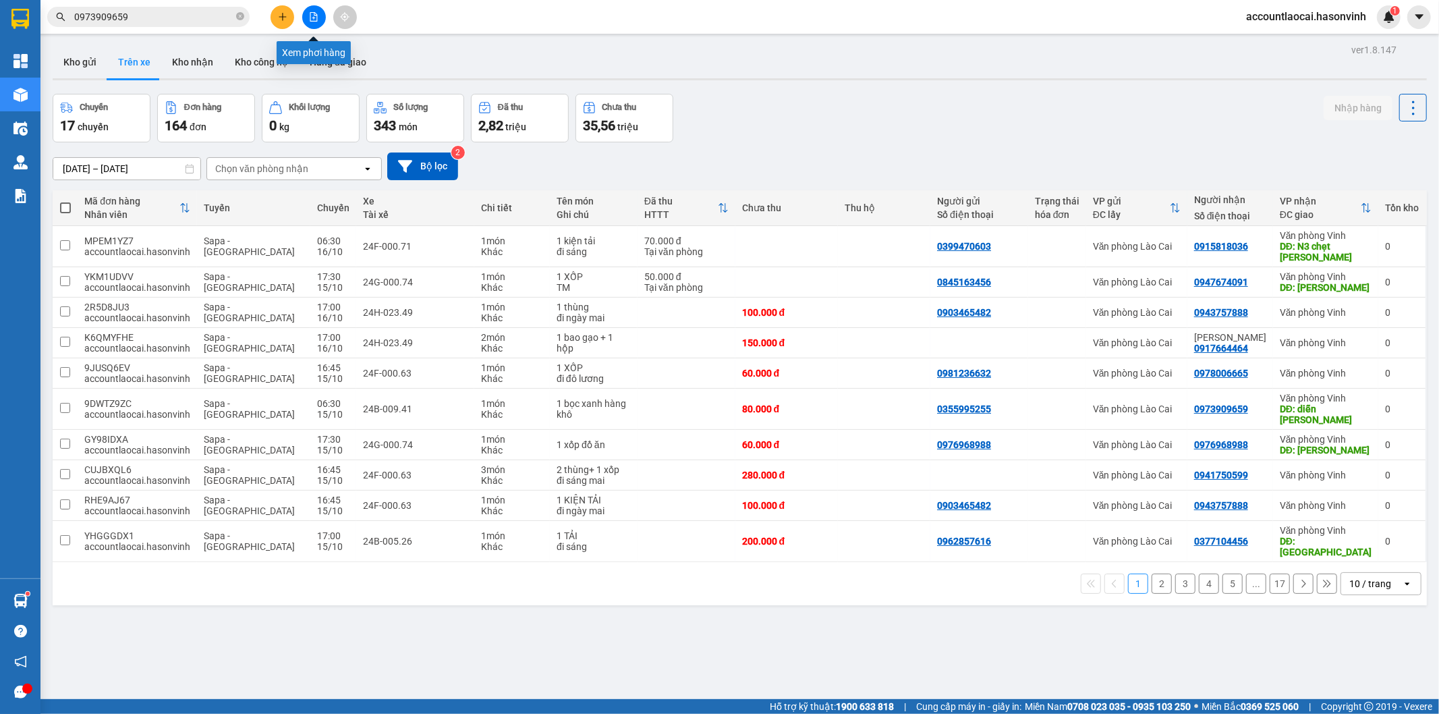
click at [315, 18] on icon "file-add" at bounding box center [313, 16] width 9 height 9
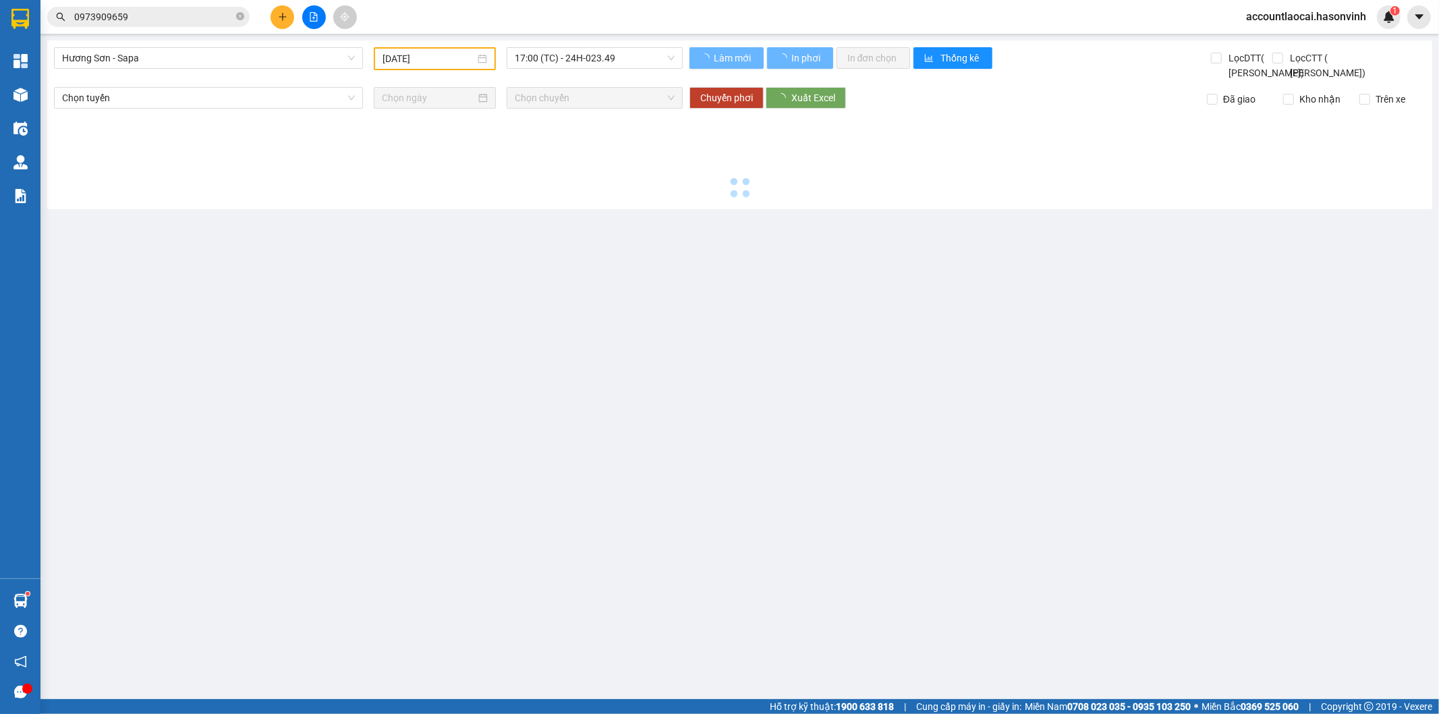
type input "[DATE]"
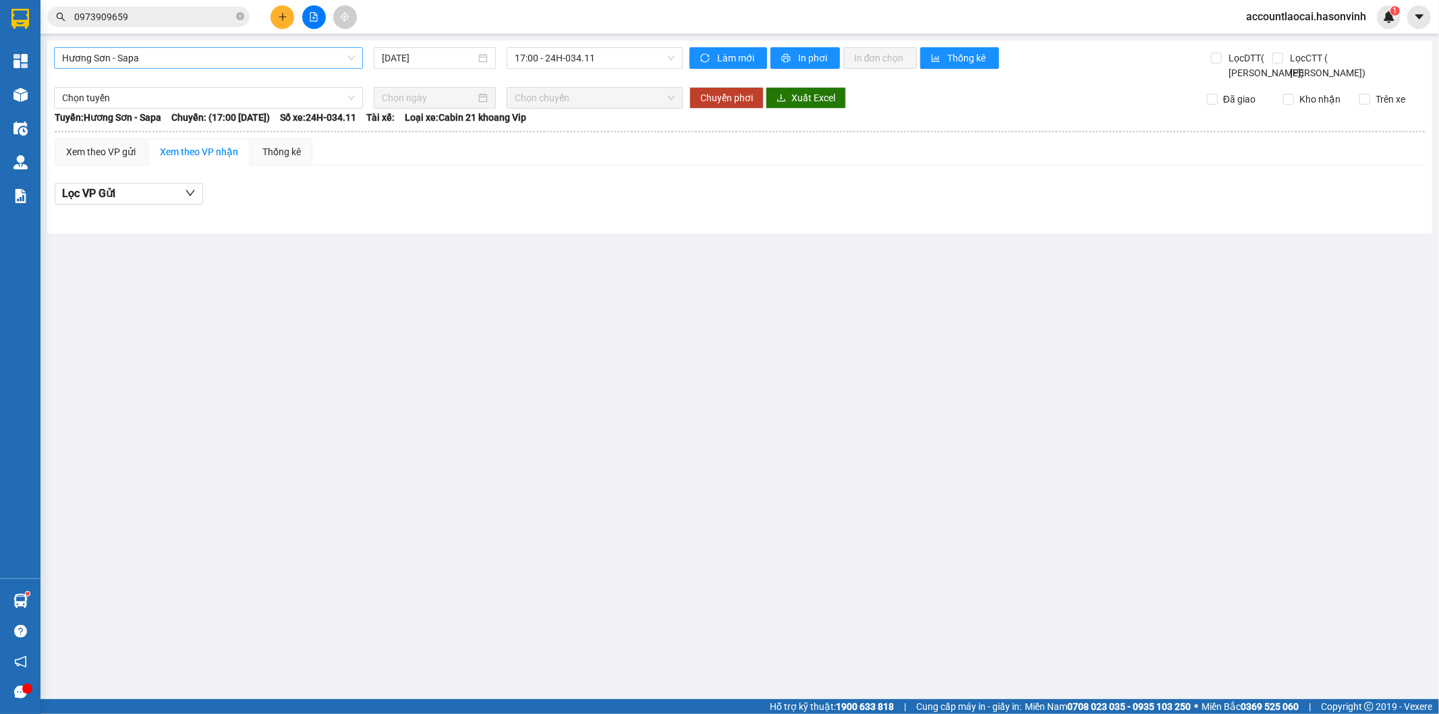
click at [213, 57] on span "Hương Sơn - Sapa" at bounding box center [208, 58] width 293 height 20
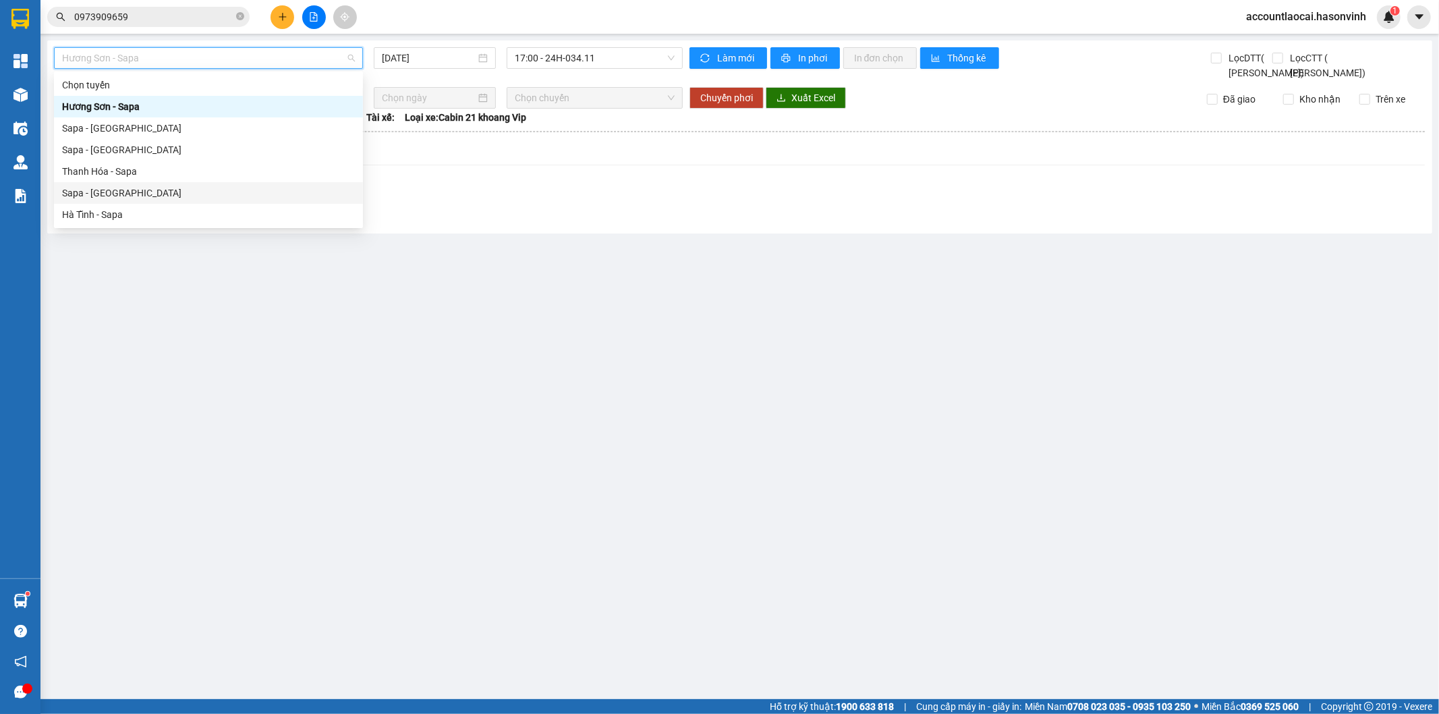
click at [100, 190] on div "Sapa - [GEOGRAPHIC_DATA]" at bounding box center [208, 193] width 293 height 15
type input "[DATE]"
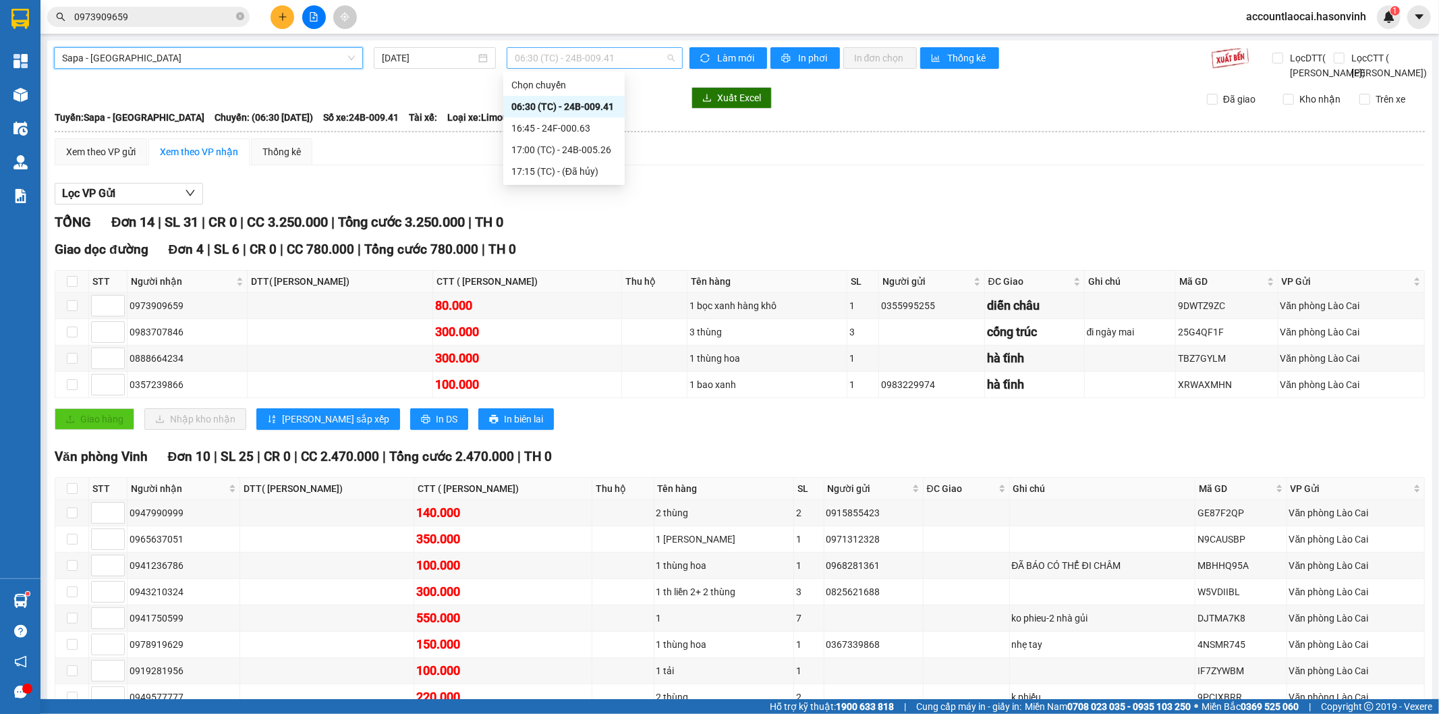
click at [595, 53] on span "06:30 (TC) - 24B-009.41" at bounding box center [594, 58] width 159 height 20
click at [558, 130] on div "16:45 - 24F-000.63" at bounding box center [563, 128] width 105 height 15
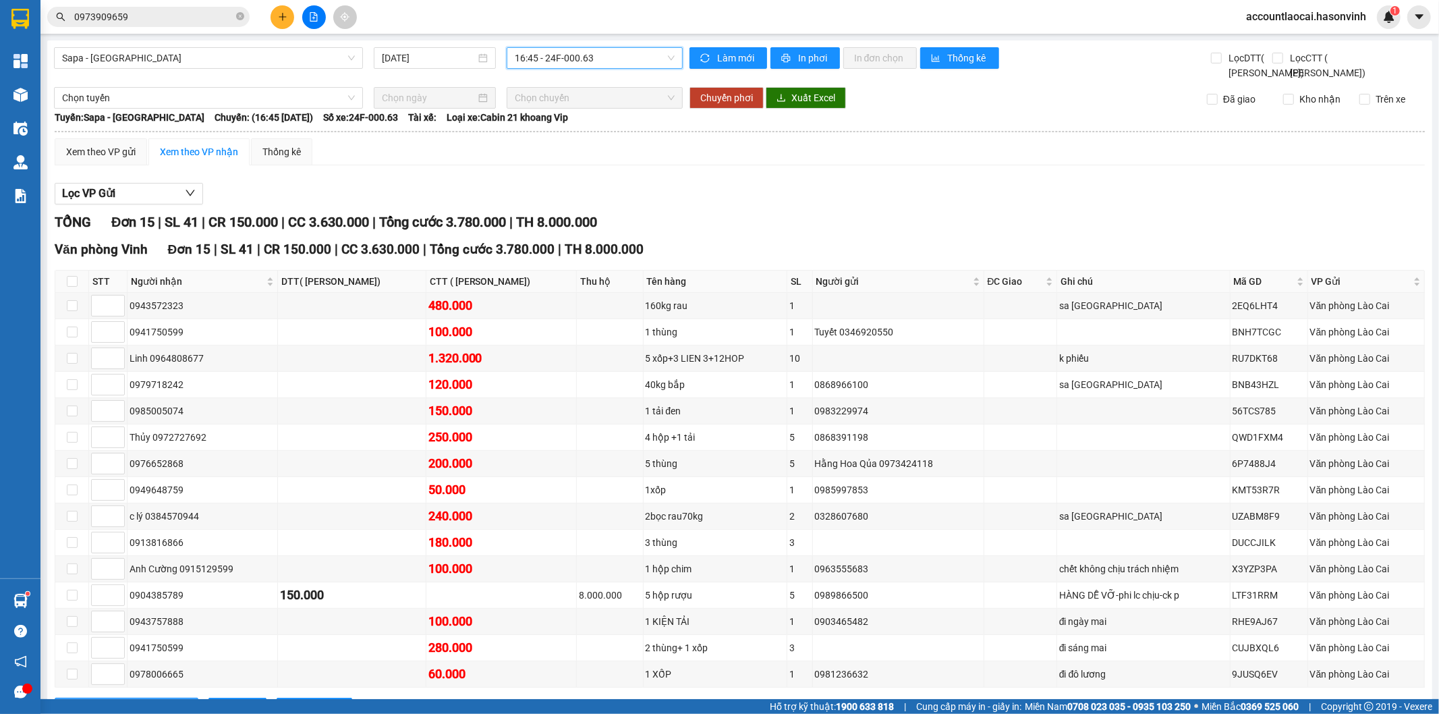
click at [616, 56] on span "16:45 - 24F-000.63" at bounding box center [594, 58] width 159 height 20
click at [571, 151] on div "17:00 (TC) - 24B-005.26" at bounding box center [563, 149] width 105 height 15
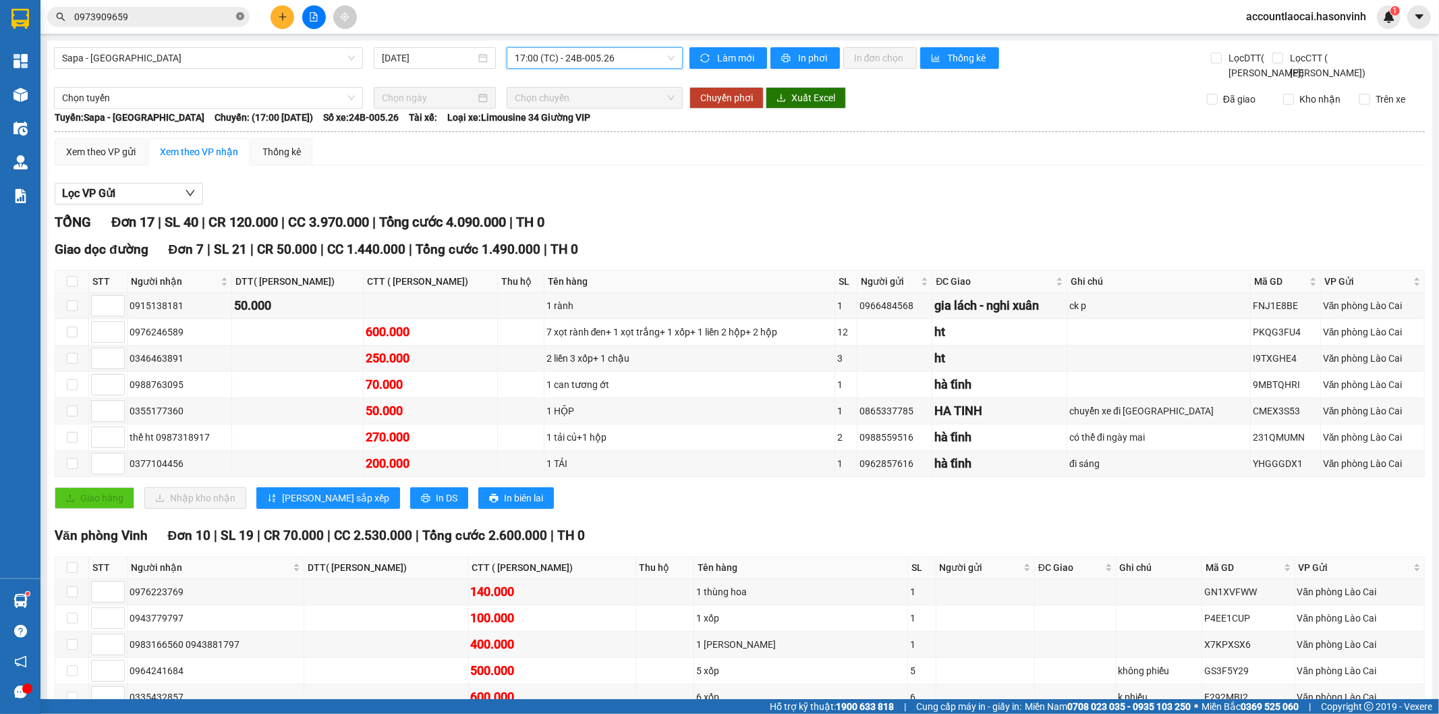
click at [238, 12] on icon "close-circle" at bounding box center [240, 16] width 8 height 8
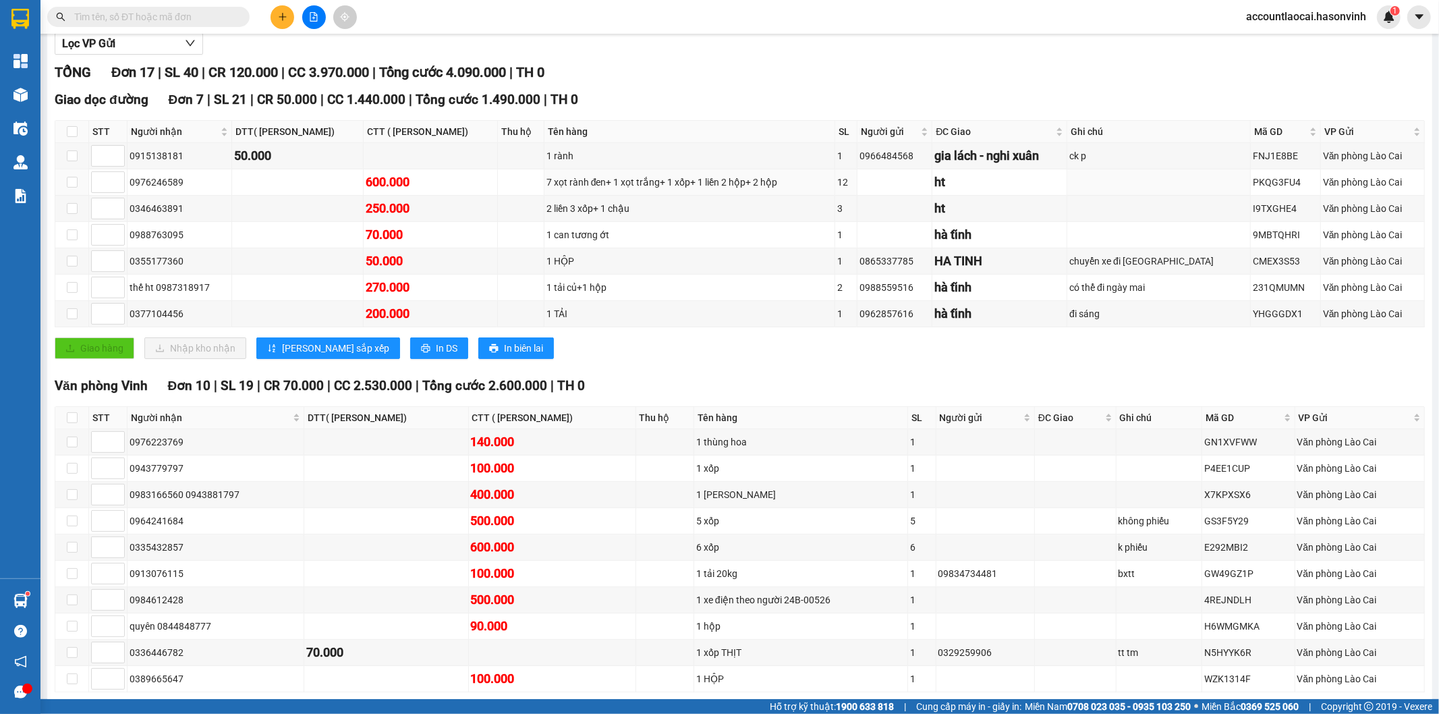
scroll to position [231, 0]
